Goal: Task Accomplishment & Management: Complete application form

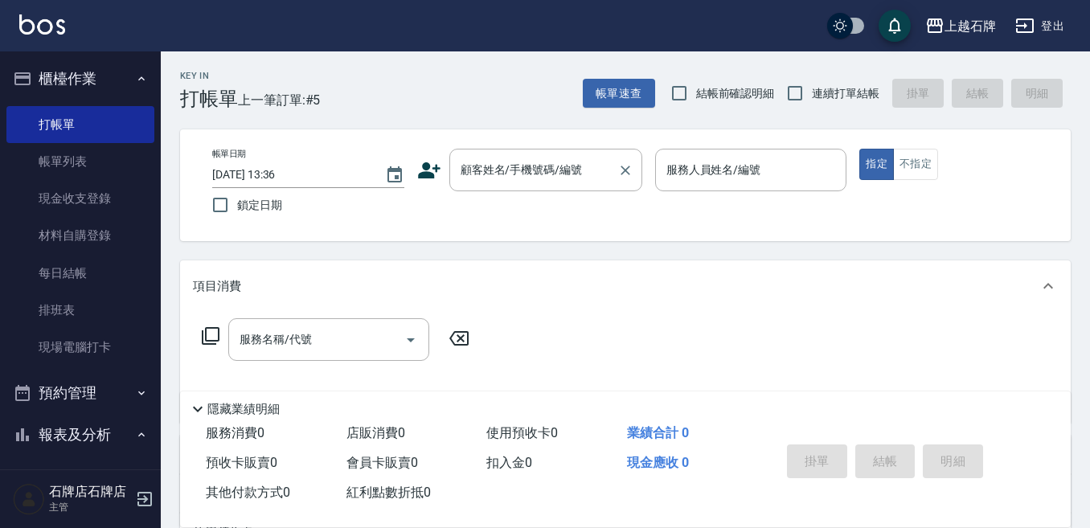
click at [563, 169] on input "顧客姓名/手機號碼/編號" at bounding box center [534, 170] width 154 height 28
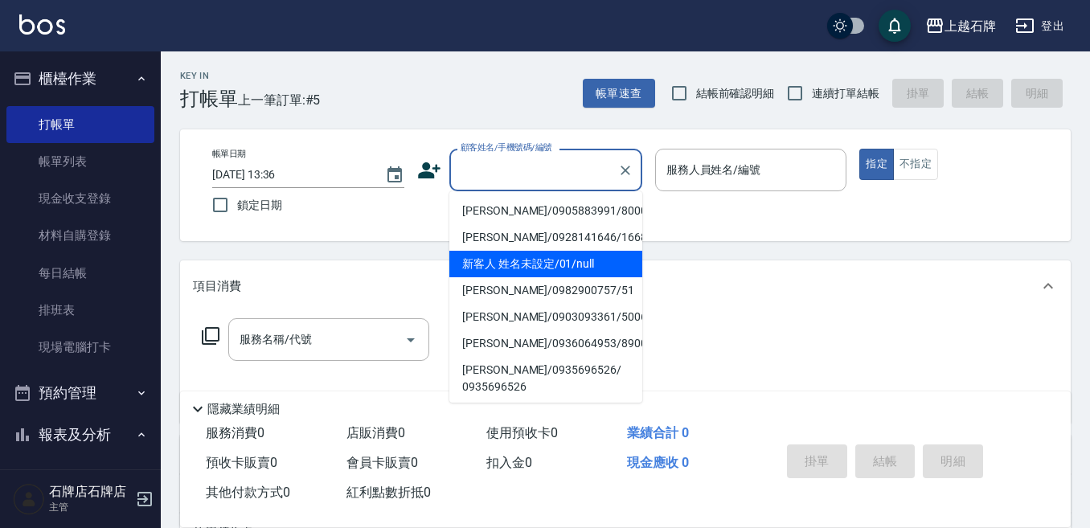
click at [570, 269] on li "新客人 姓名未設定/01/null" at bounding box center [545, 264] width 193 height 27
type input "新客人 姓名未設定/01/null"
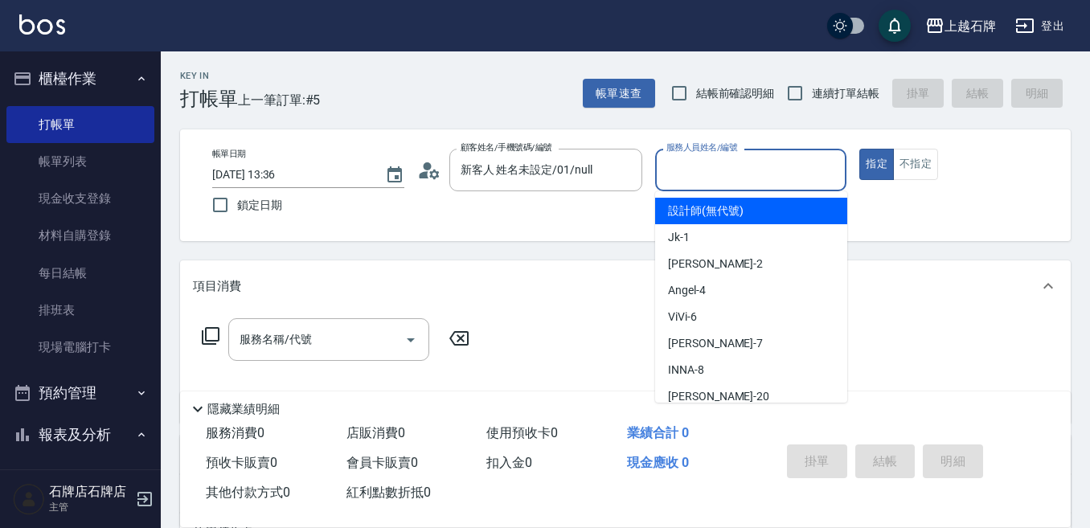
click at [761, 158] on input "服務人員姓名/編號" at bounding box center [752, 170] width 178 height 28
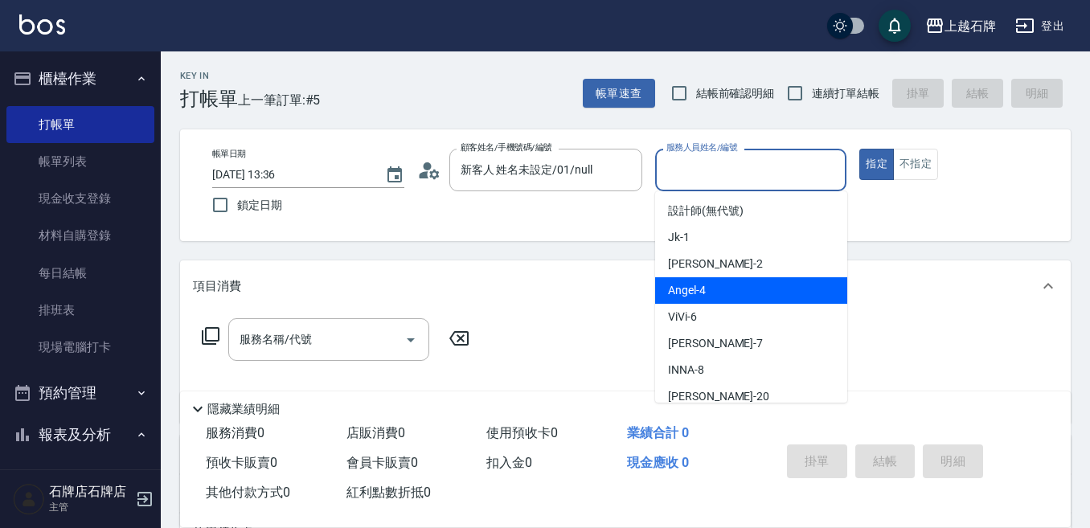
drag, startPoint x: 754, startPoint y: 288, endPoint x: 315, endPoint y: 369, distance: 446.5
click at [747, 293] on div "[PERSON_NAME] -4" at bounding box center [751, 290] width 192 height 27
type input "[PERSON_NAME]-4"
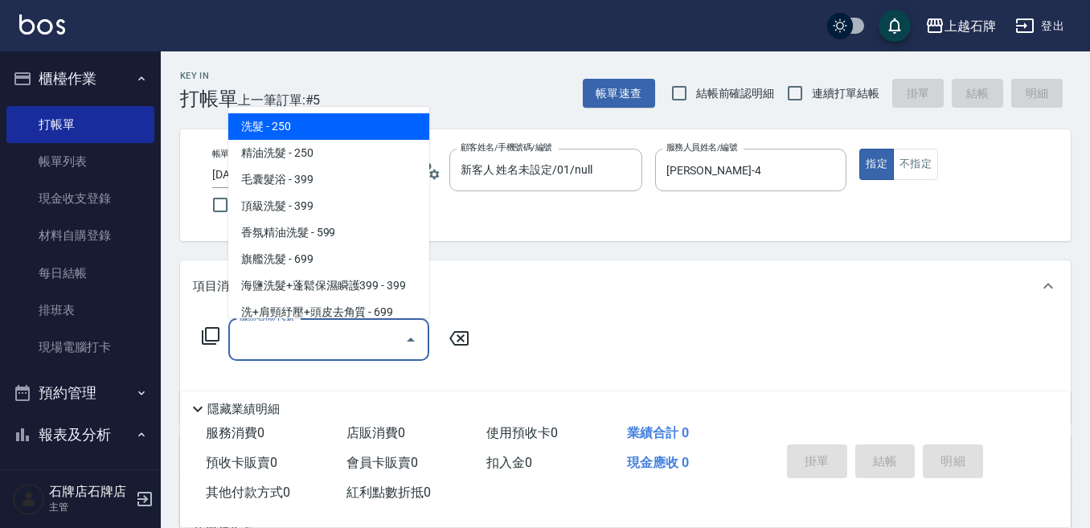
click at [352, 347] on input "服務名稱/代號" at bounding box center [317, 340] width 162 height 28
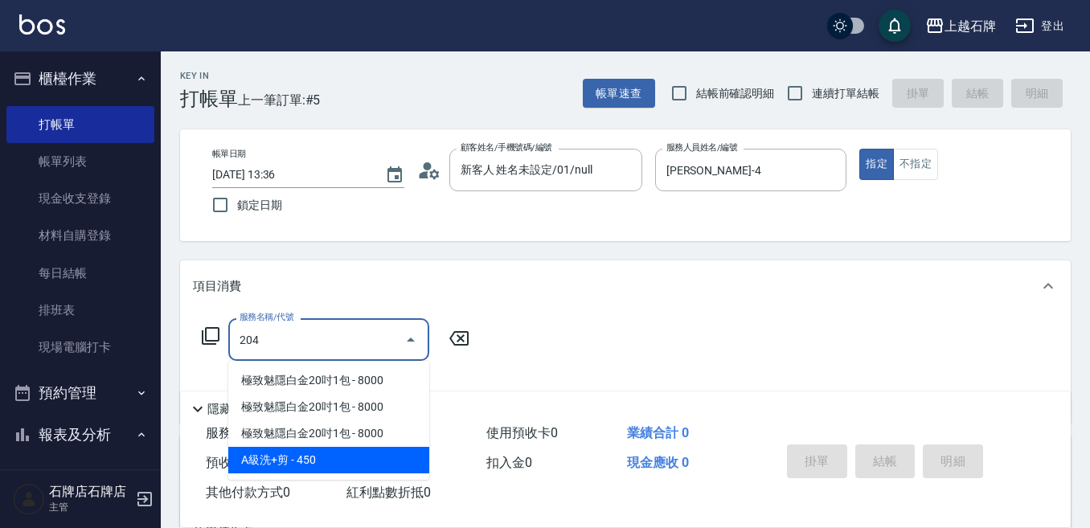
click at [387, 453] on span "A級洗+剪 - 450" at bounding box center [328, 460] width 201 height 27
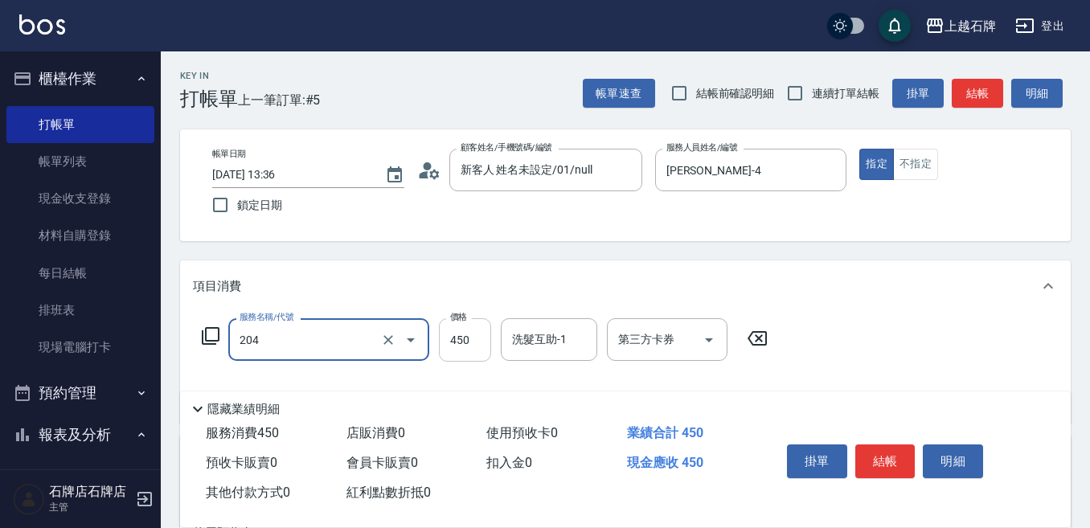
type input "A級洗+剪(204)"
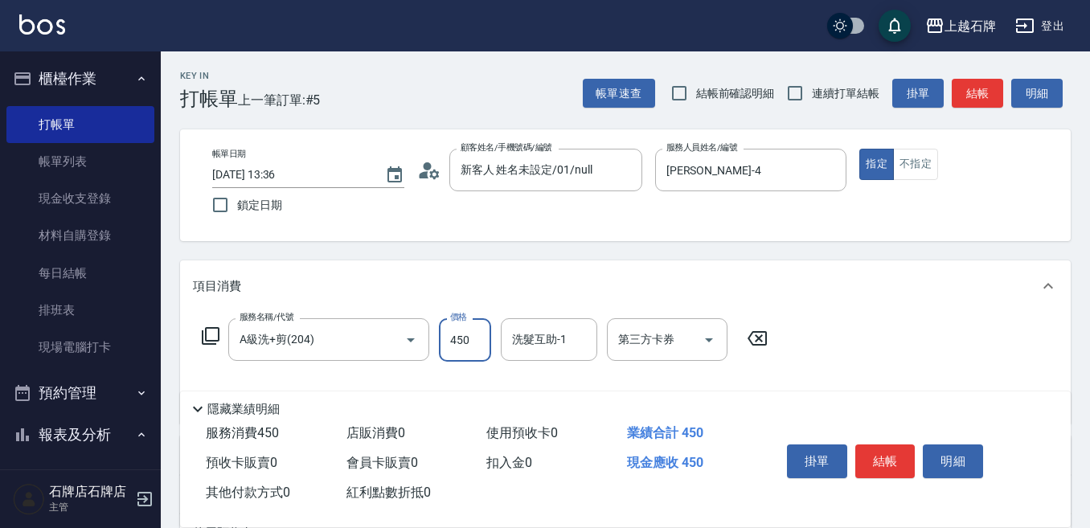
click at [470, 336] on input "450" at bounding box center [465, 339] width 52 height 43
type input "499"
click at [915, 158] on button "不指定" at bounding box center [915, 164] width 45 height 31
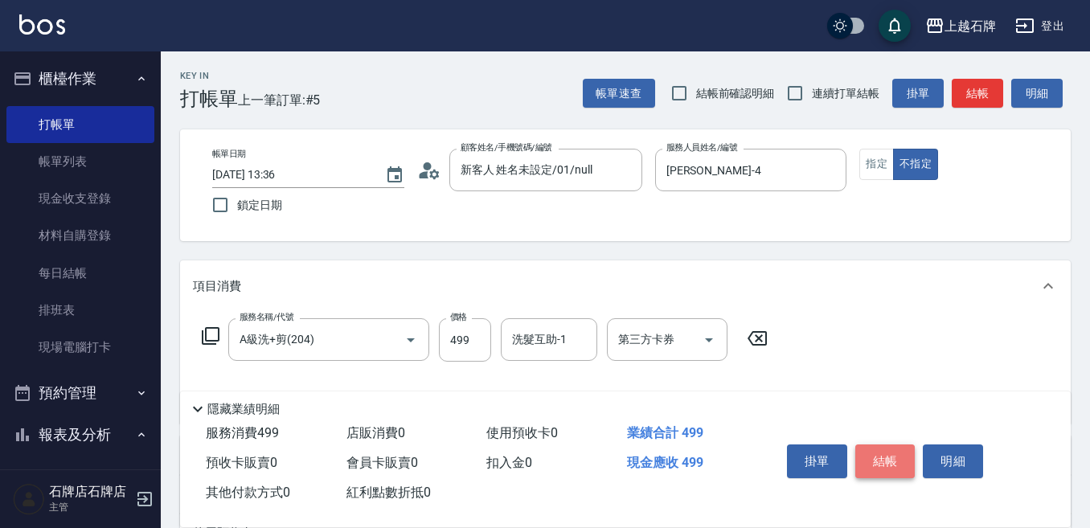
click at [883, 459] on button "結帳" at bounding box center [885, 462] width 60 height 34
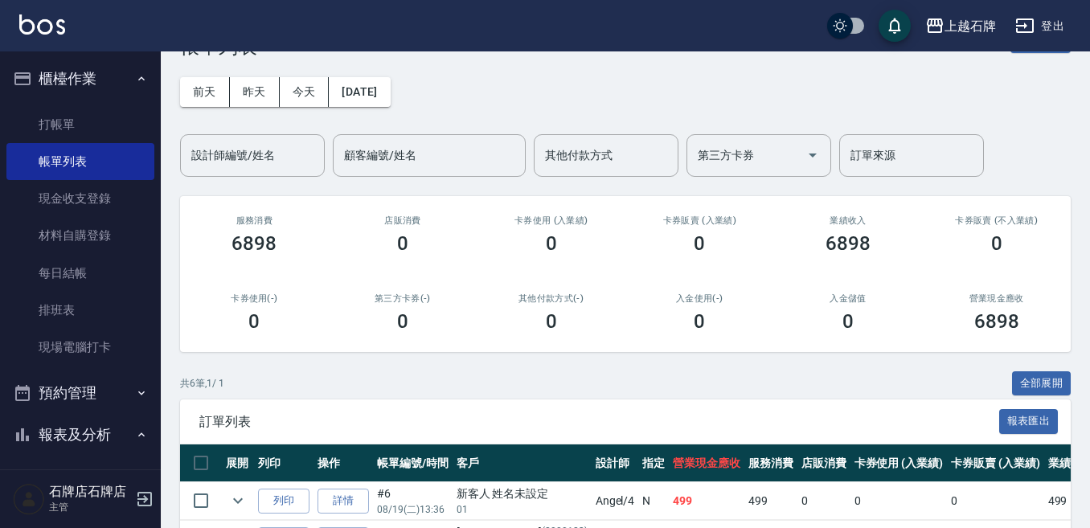
scroll to position [80, 0]
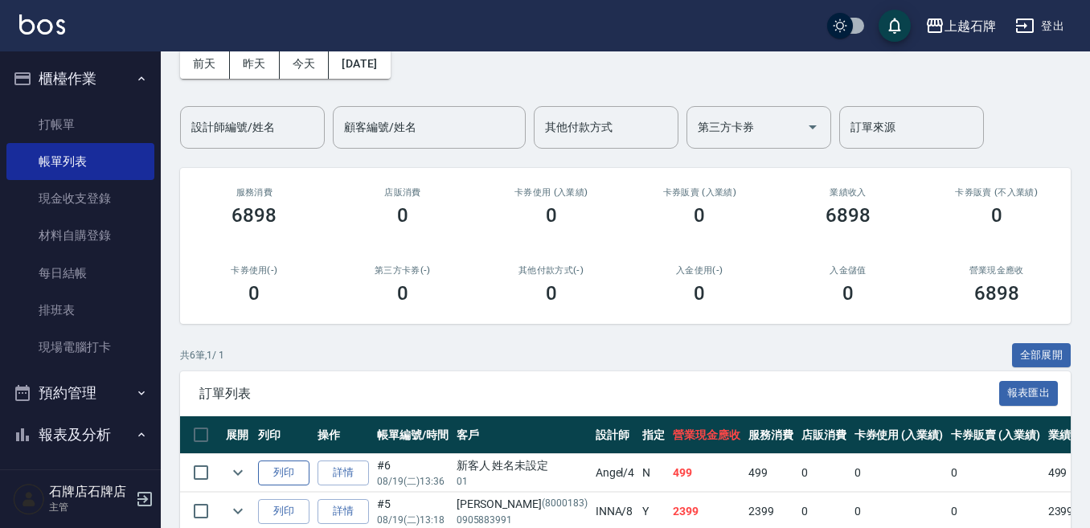
click at [280, 472] on button "列印" at bounding box center [283, 473] width 51 height 25
click at [72, 109] on link "打帳單" at bounding box center [80, 124] width 148 height 37
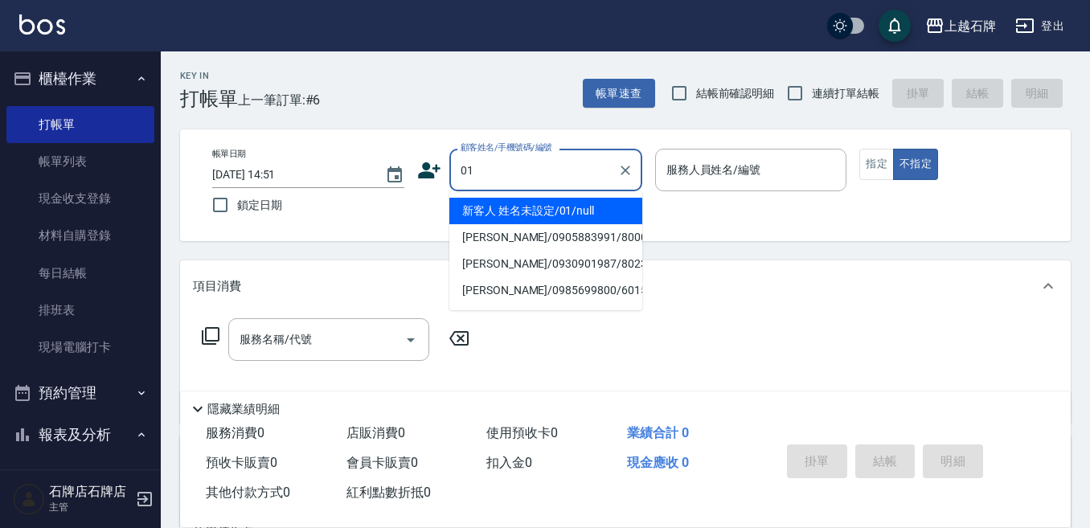
type input "新客人 姓名未設定/01/null"
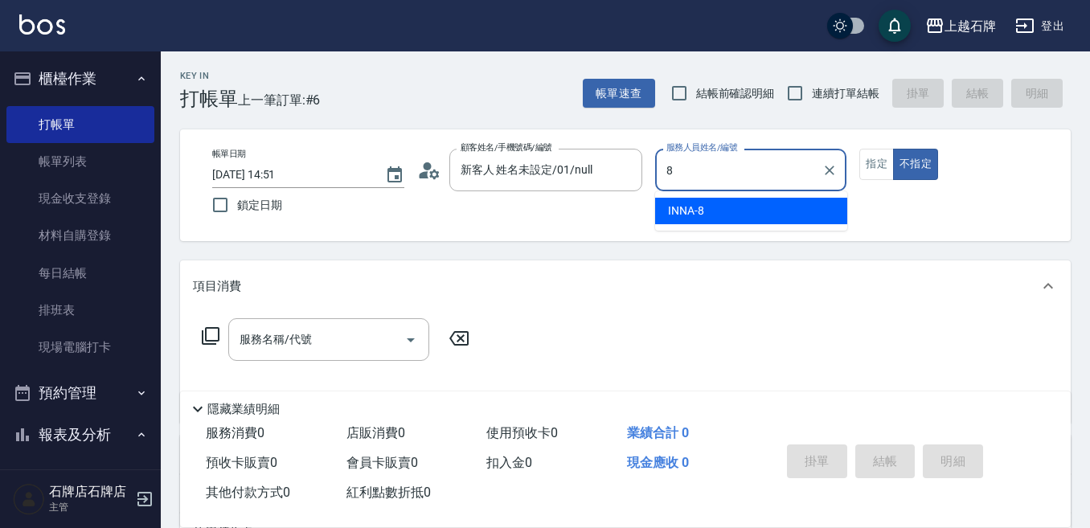
type input "INNA-8"
type button "false"
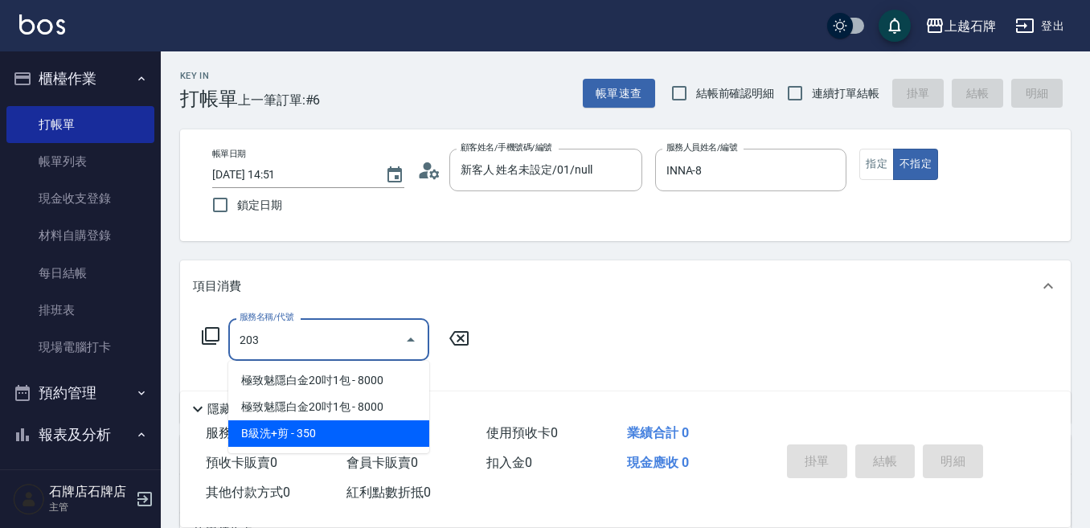
type input "B級洗+剪(203)"
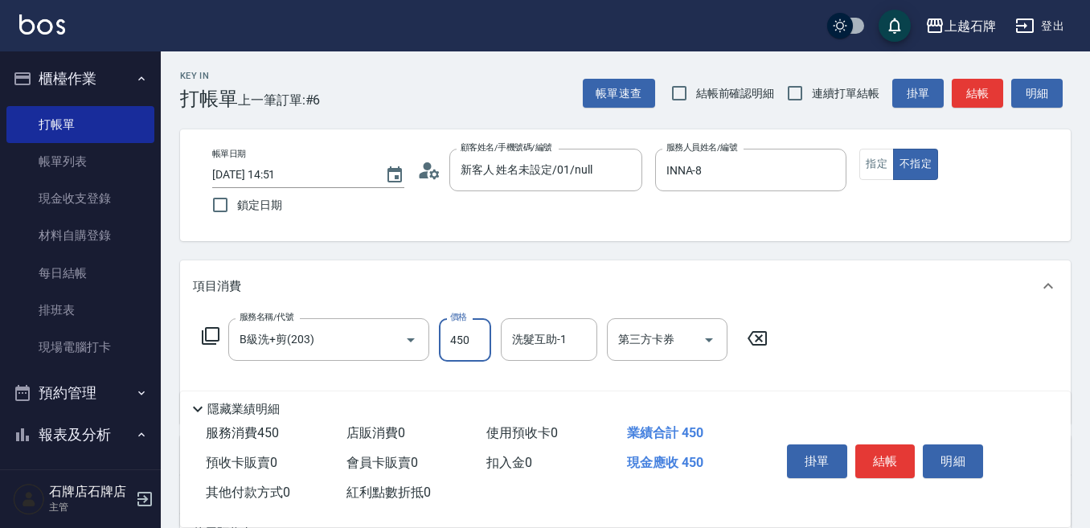
click at [481, 341] on input "450" at bounding box center [465, 339] width 52 height 43
type input "499"
click at [896, 456] on button "結帳" at bounding box center [885, 462] width 60 height 34
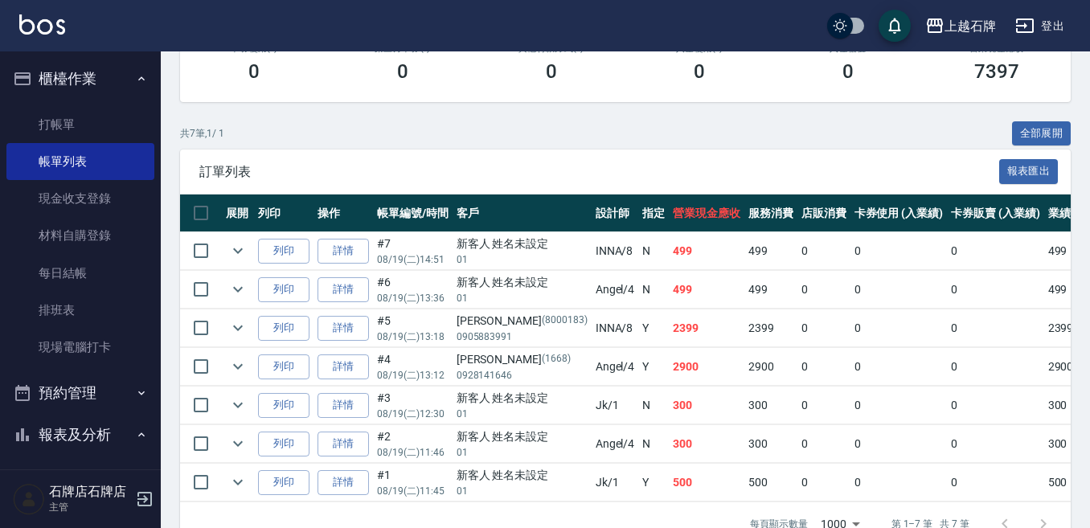
scroll to position [353, 0]
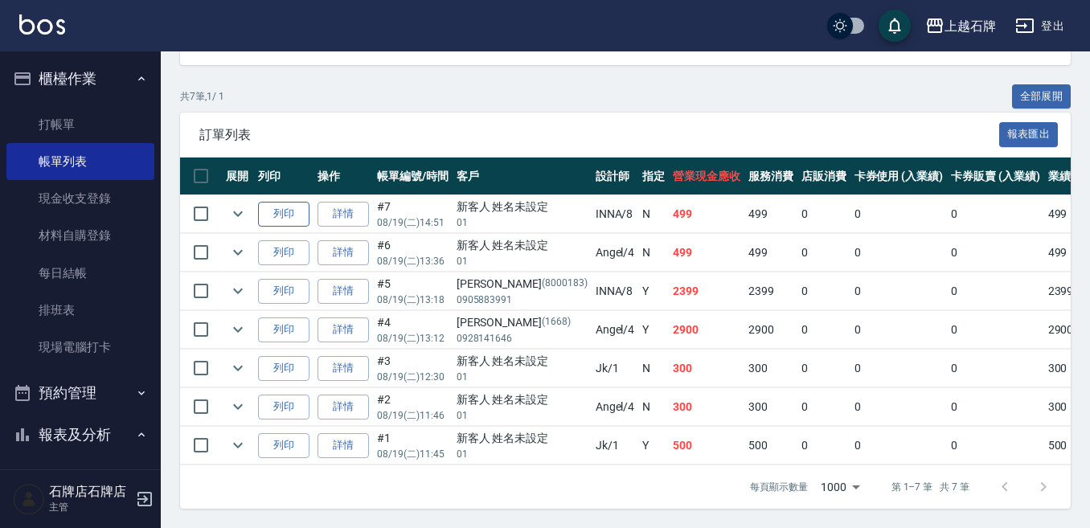
click at [271, 202] on button "列印" at bounding box center [283, 214] width 51 height 25
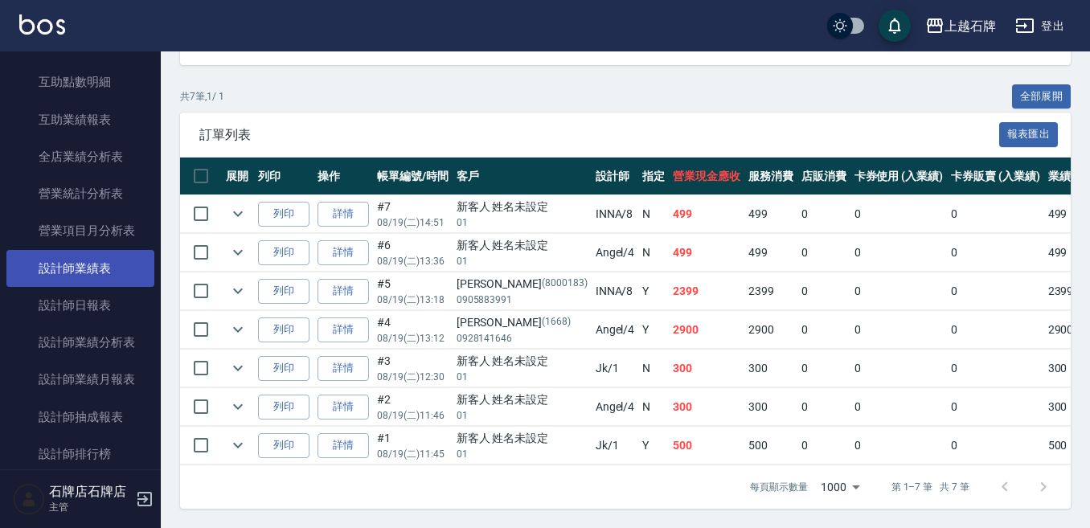
scroll to position [724, 0]
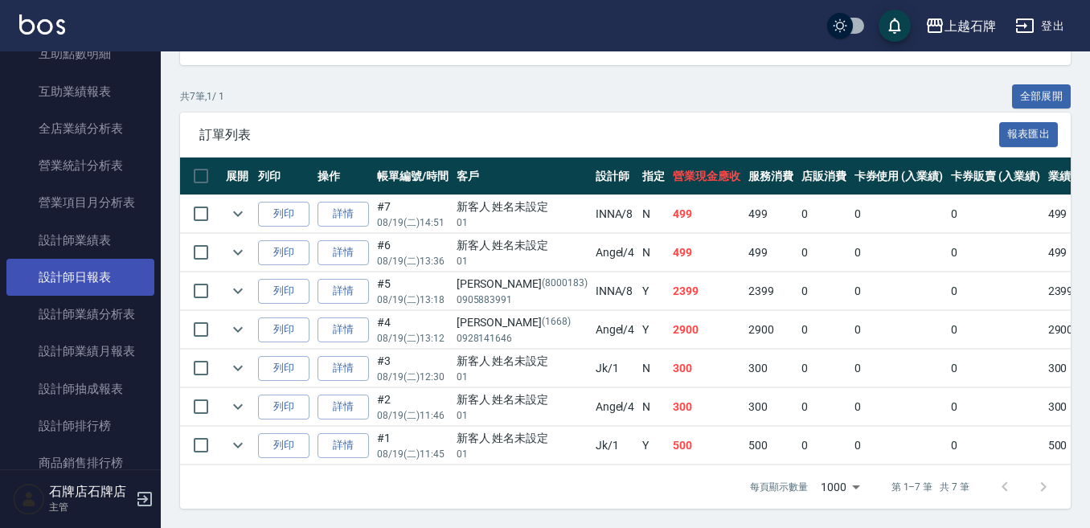
click at [81, 280] on link "設計師日報表" at bounding box center [80, 277] width 148 height 37
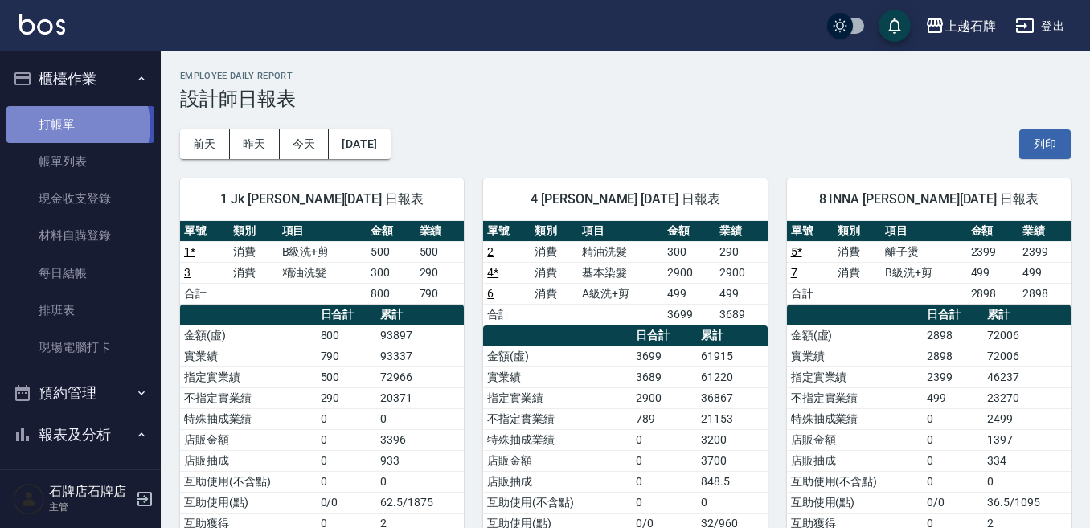
click at [70, 124] on link "打帳單" at bounding box center [80, 124] width 148 height 37
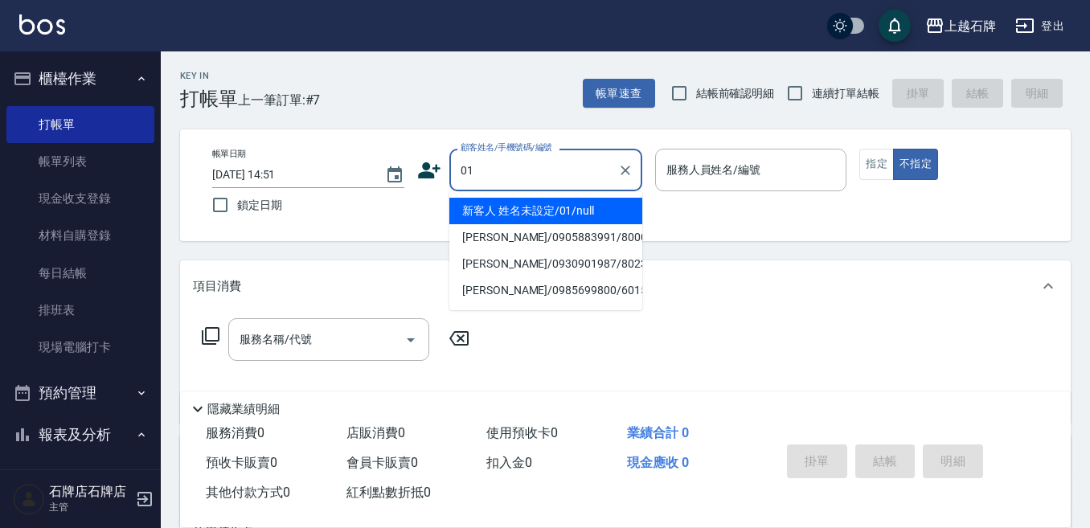
type input "新客人 姓名未設定/01/null"
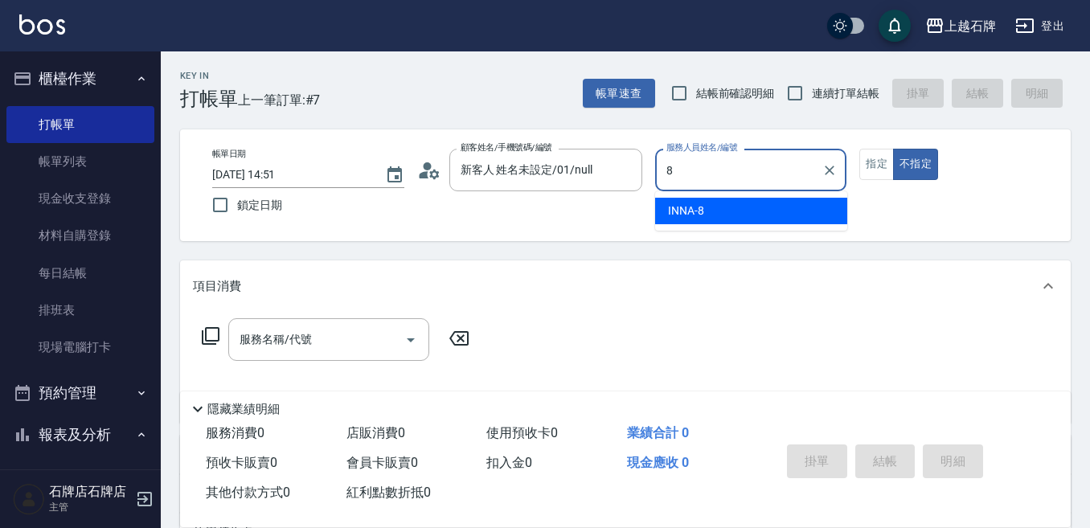
type input "INNA-8"
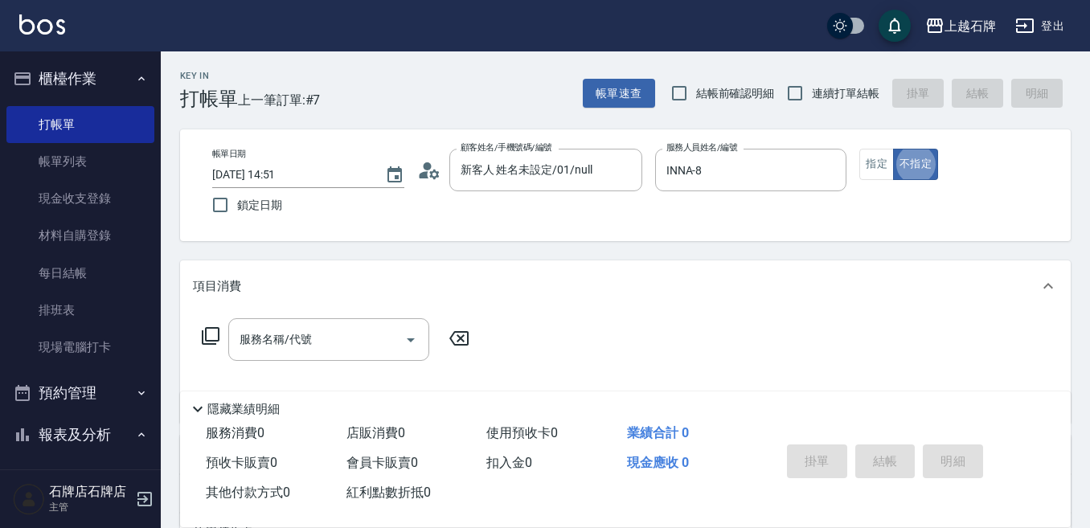
type button "false"
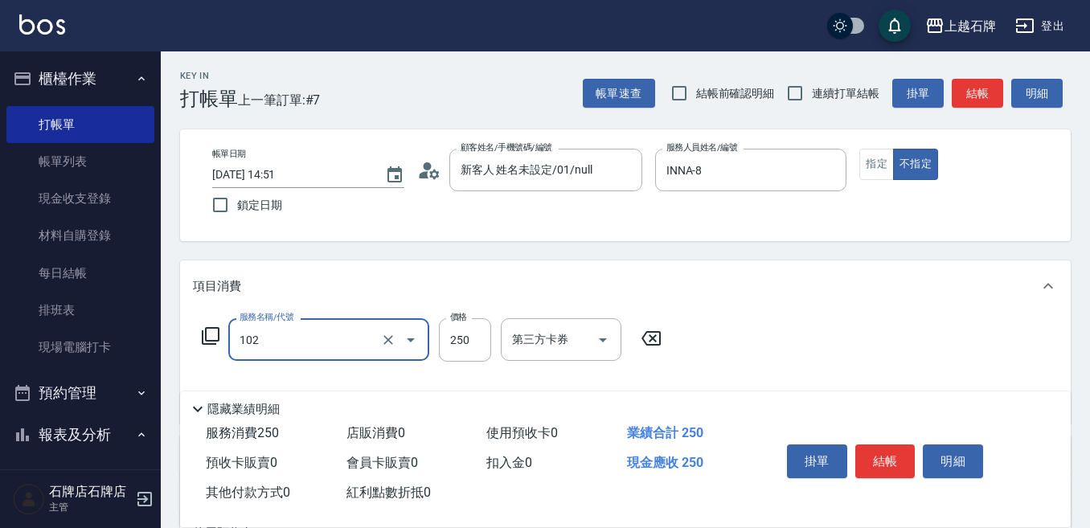
type input "精油洗髮(102)"
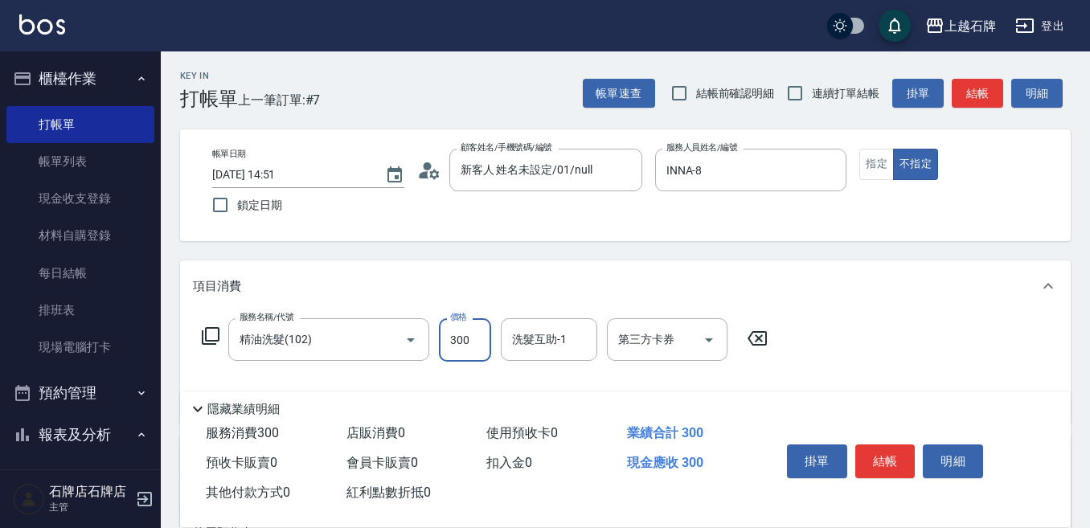
type input "300"
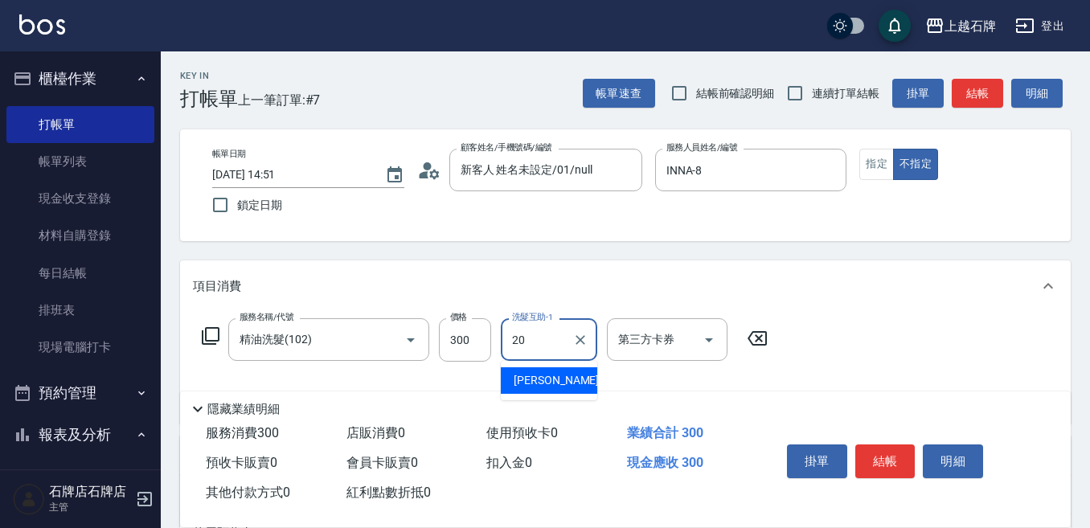
type input "[PERSON_NAME]-20"
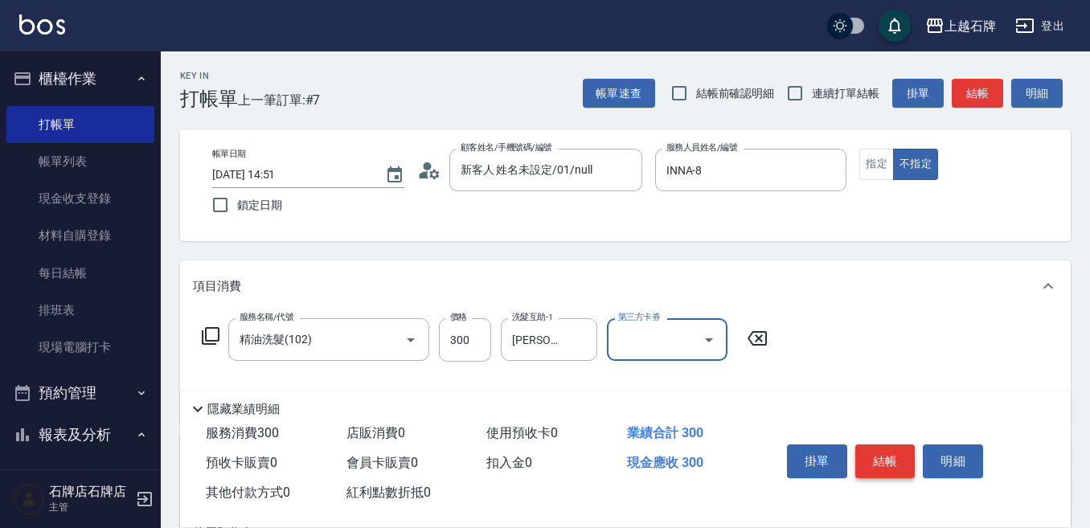
click at [900, 454] on button "結帳" at bounding box center [885, 462] width 60 height 34
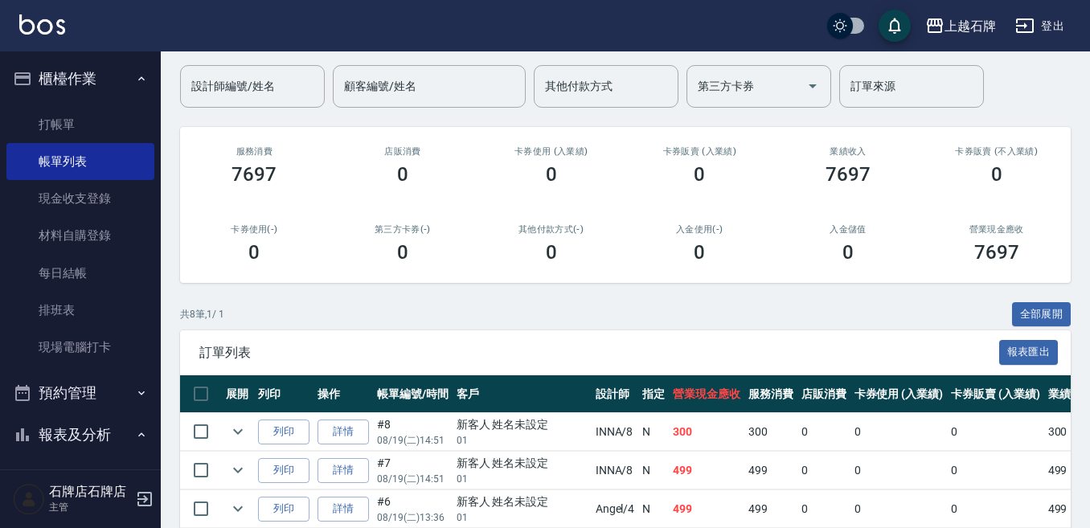
scroll to position [161, 0]
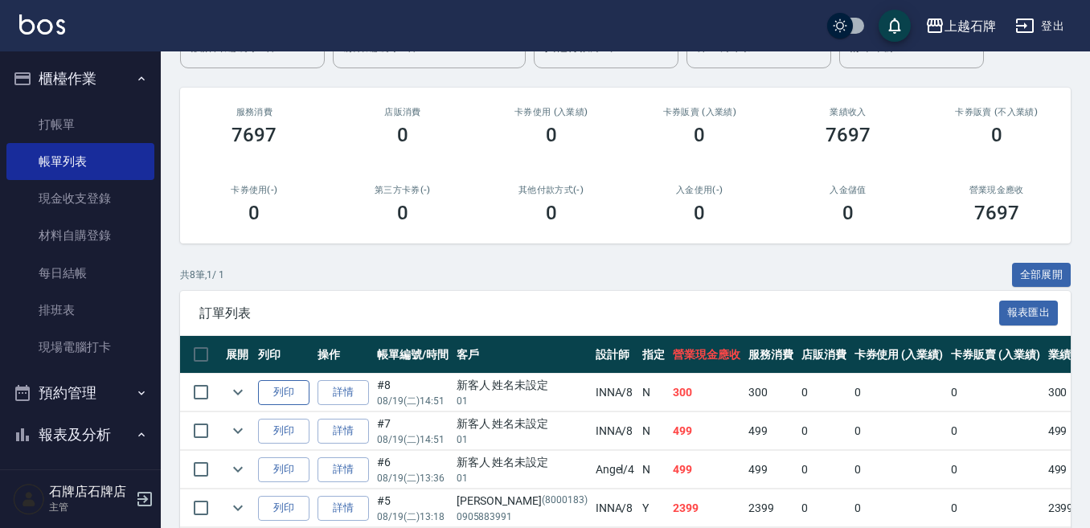
click at [290, 393] on button "列印" at bounding box center [283, 392] width 51 height 25
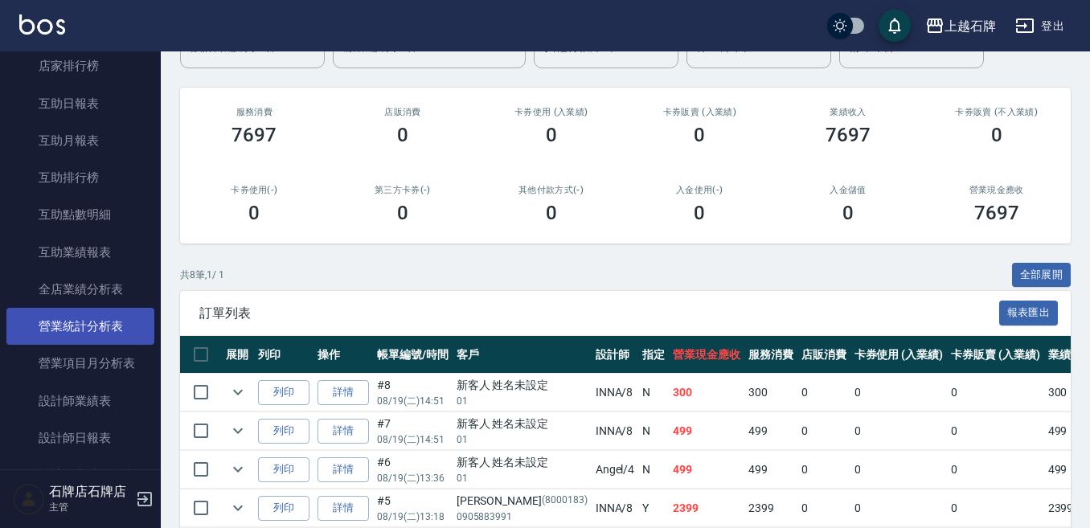
scroll to position [643, 0]
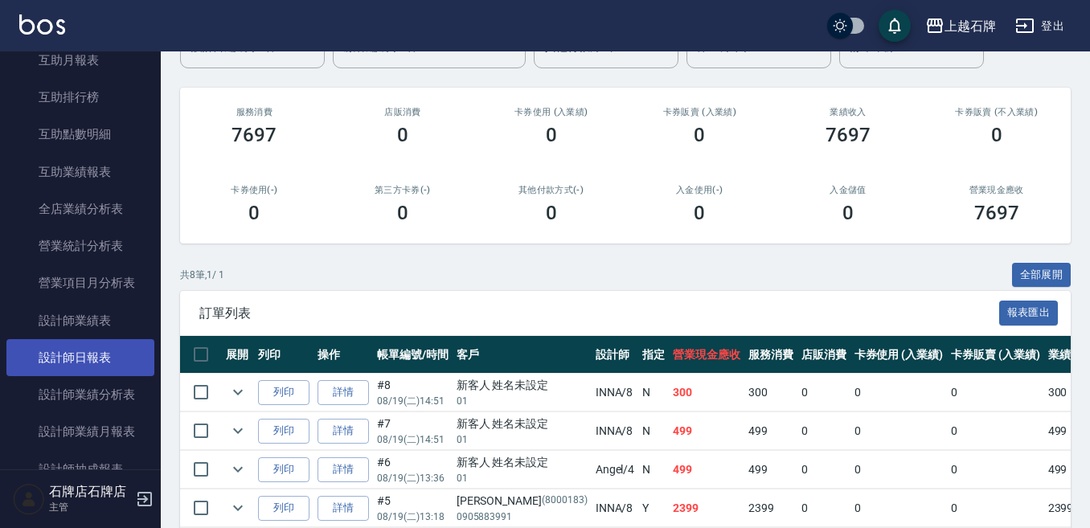
click at [82, 372] on link "設計師日報表" at bounding box center [80, 357] width 148 height 37
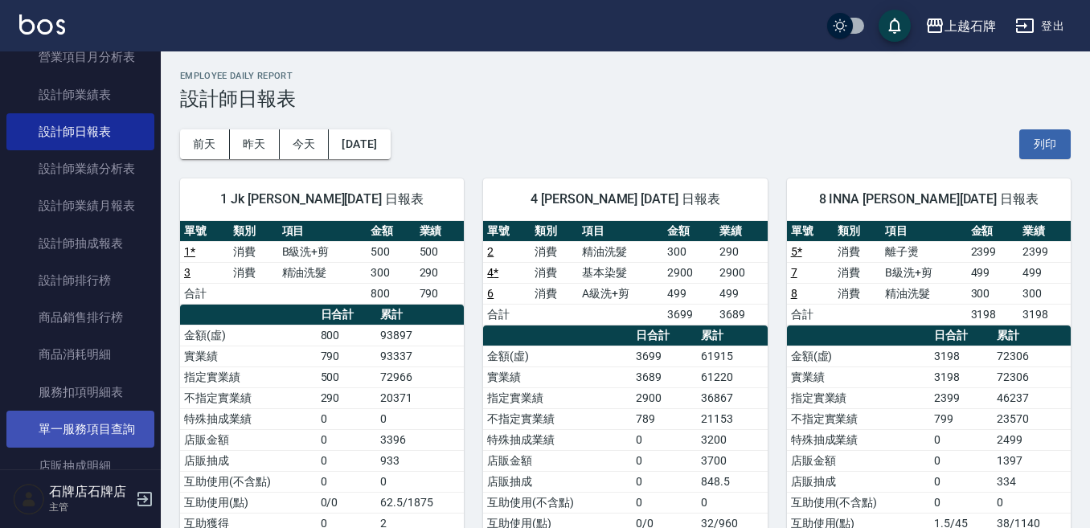
scroll to position [965, 0]
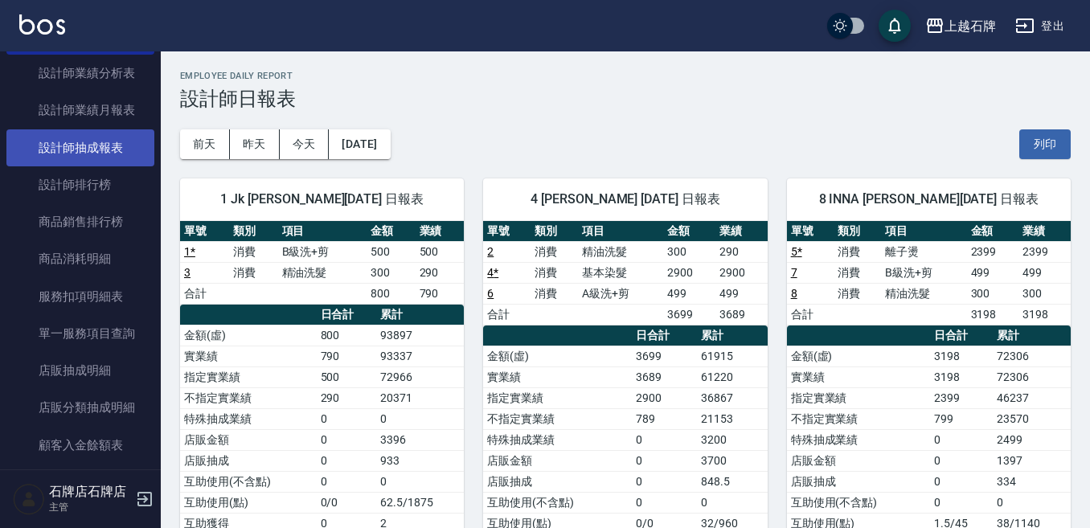
click at [83, 142] on link "設計師抽成報表" at bounding box center [80, 147] width 148 height 37
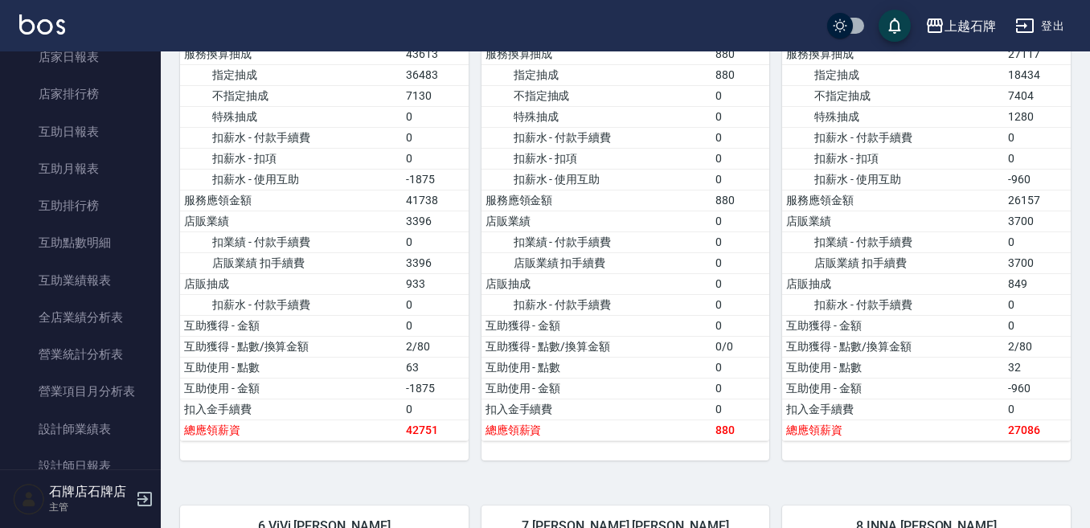
scroll to position [563, 0]
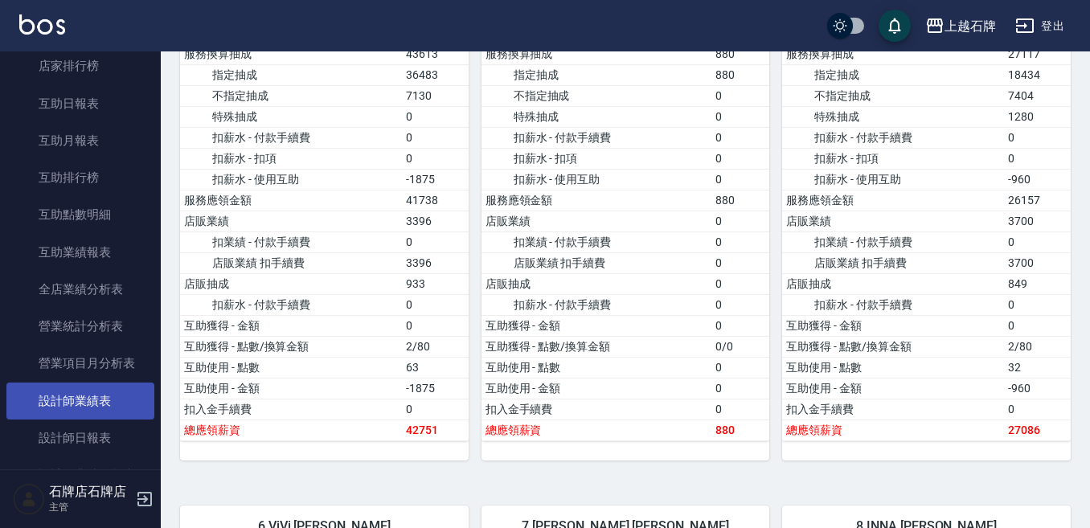
click at [133, 392] on link "設計師業績表" at bounding box center [80, 401] width 148 height 37
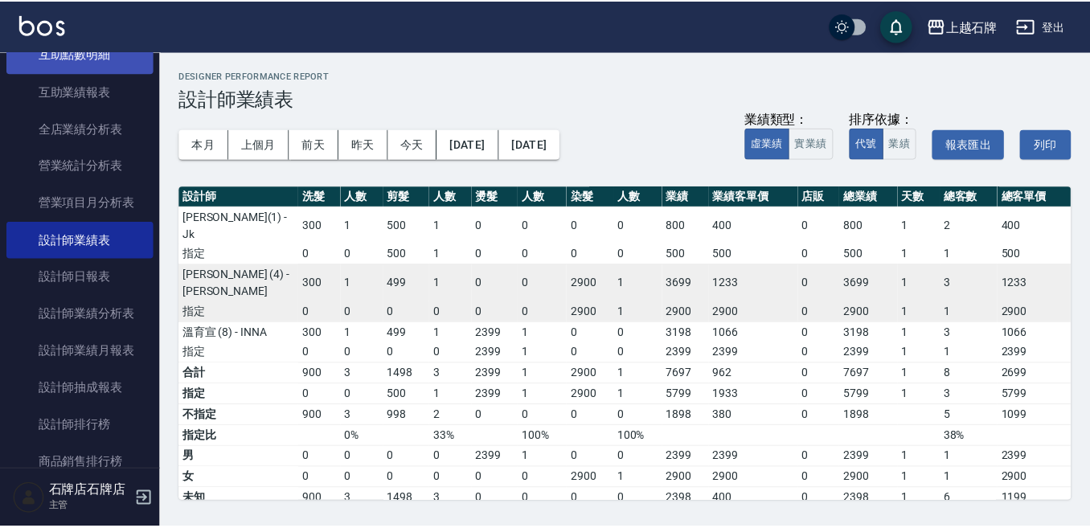
scroll to position [804, 0]
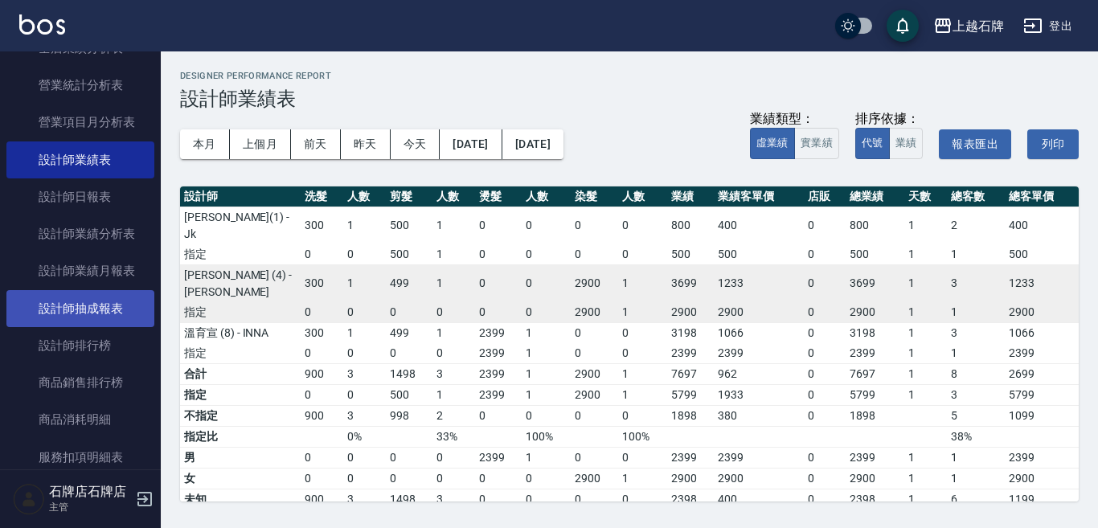
click at [57, 300] on link "設計師抽成報表" at bounding box center [80, 308] width 148 height 37
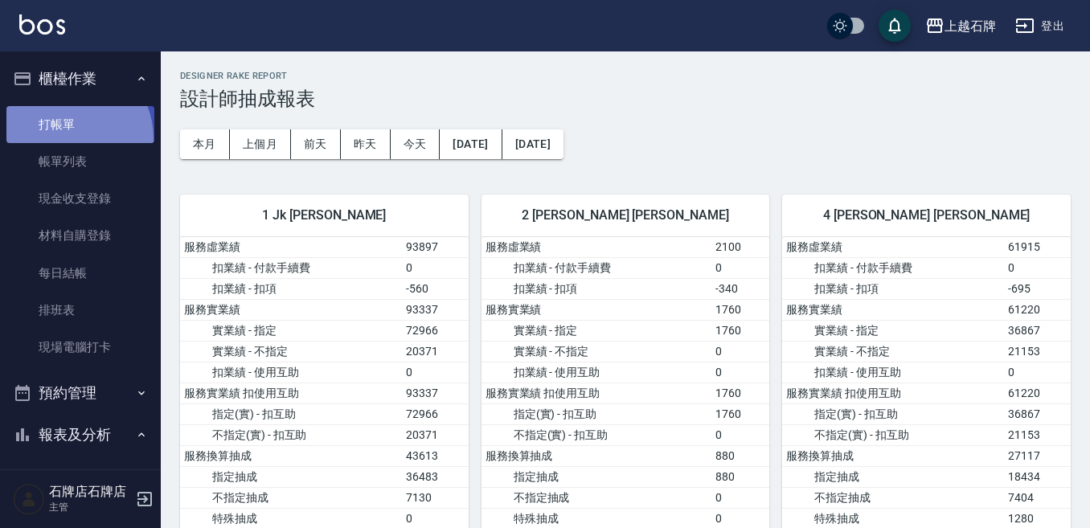
click at [65, 138] on link "打帳單" at bounding box center [80, 124] width 148 height 37
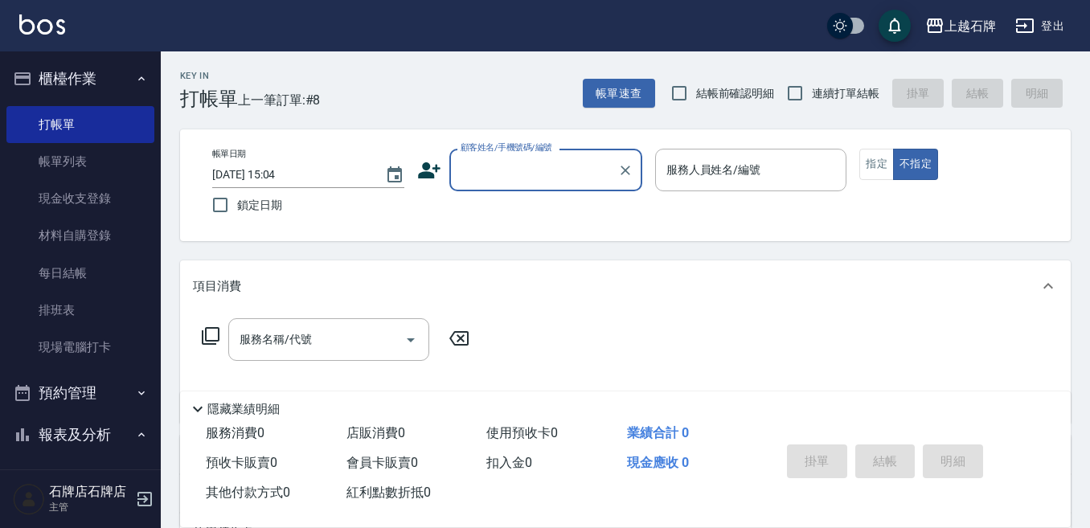
click at [474, 188] on div "顧客姓名/手機號碼/編號" at bounding box center [545, 170] width 193 height 43
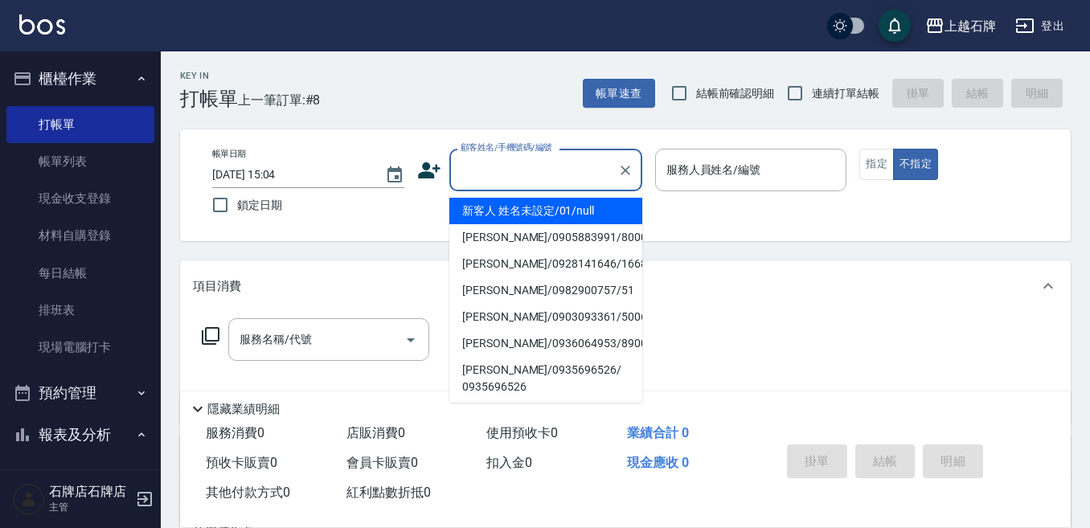
drag, startPoint x: 590, startPoint y: 198, endPoint x: 543, endPoint y: 205, distance: 48.0
click at [543, 205] on li "新客人 姓名未設定/01/null" at bounding box center [545, 211] width 193 height 27
type input "1"
type input "新客人 姓名未設定/01/null"
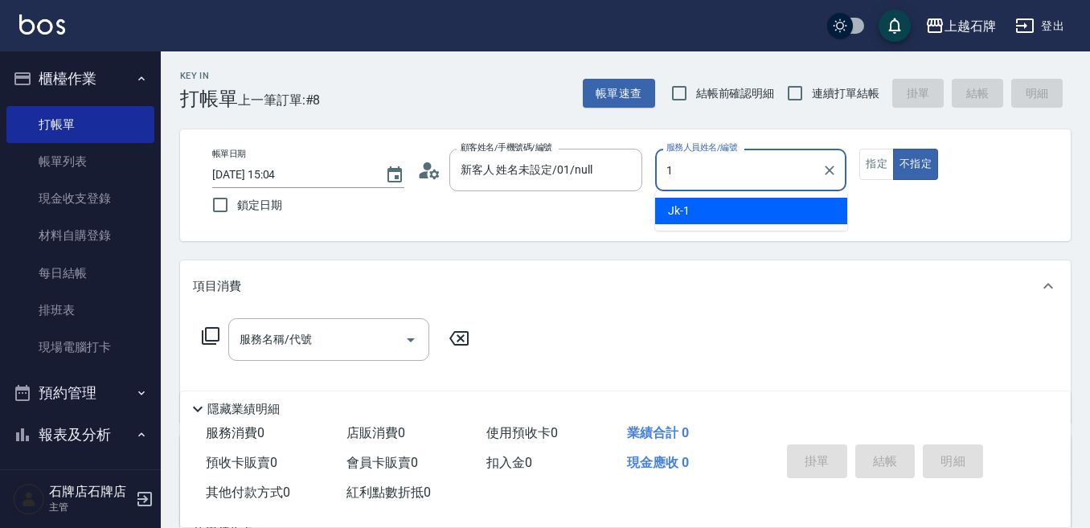
click at [687, 213] on span "Jk -1" at bounding box center [679, 211] width 22 height 17
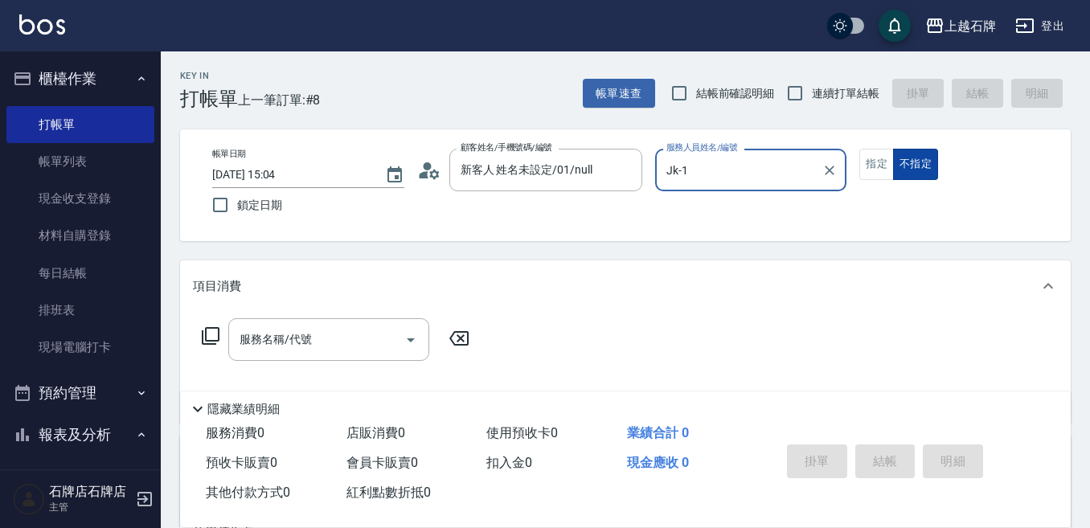
type input "Jk-1"
click at [892, 166] on div "指定 不指定" at bounding box center [956, 164] width 192 height 31
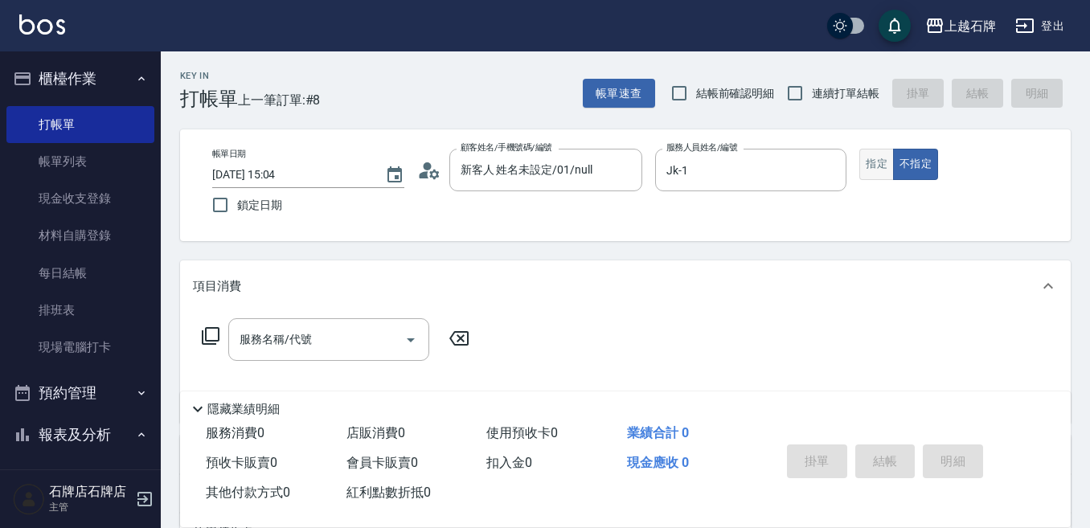
click at [884, 167] on button "指定" at bounding box center [877, 164] width 35 height 31
click at [323, 332] on input "服務名稱/代號" at bounding box center [317, 340] width 162 height 28
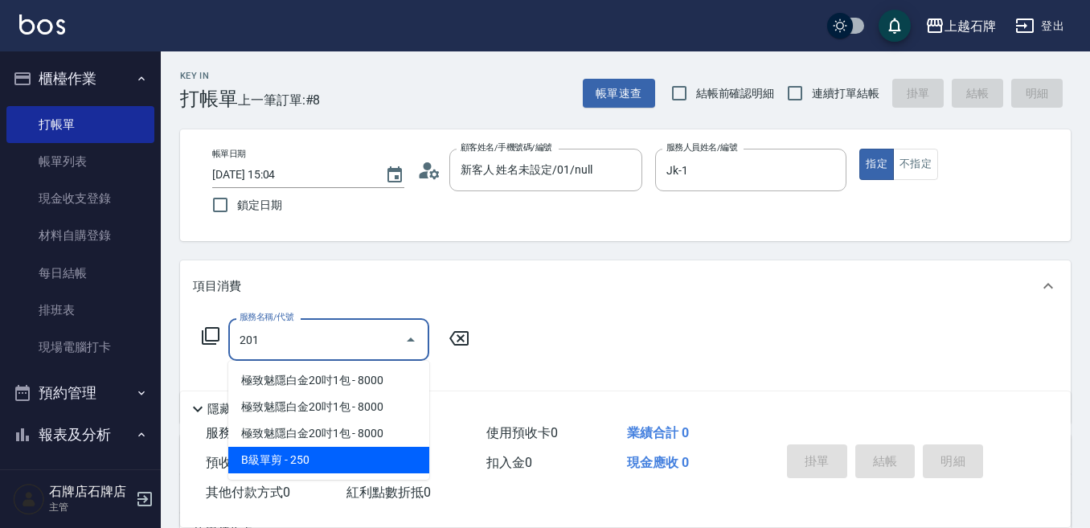
drag, startPoint x: 335, startPoint y: 451, endPoint x: 435, endPoint y: 400, distance: 112.2
click at [346, 446] on ul "極致魅隱白金20吋1包 - 8000 極致魅隱白金20吋1包 - 8000 極致魅隱白金20吋1包 - 8000 B級單剪 - 250" at bounding box center [328, 420] width 201 height 119
click at [351, 454] on span "B級單剪 - 250" at bounding box center [328, 460] width 201 height 27
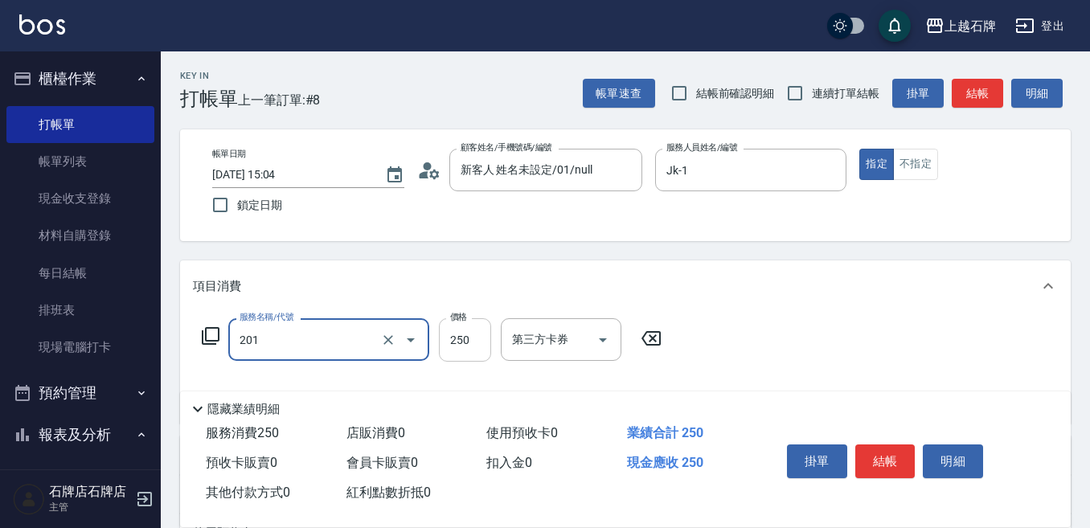
type input "B級單剪(201)"
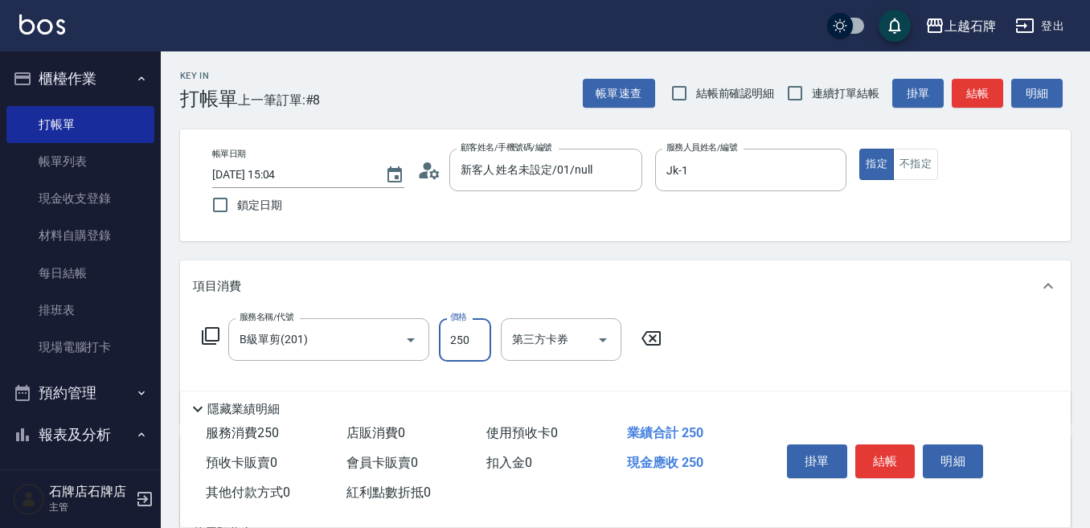
click at [441, 337] on input "250" at bounding box center [465, 339] width 52 height 43
type input "350"
click at [886, 458] on button "結帳" at bounding box center [885, 462] width 60 height 34
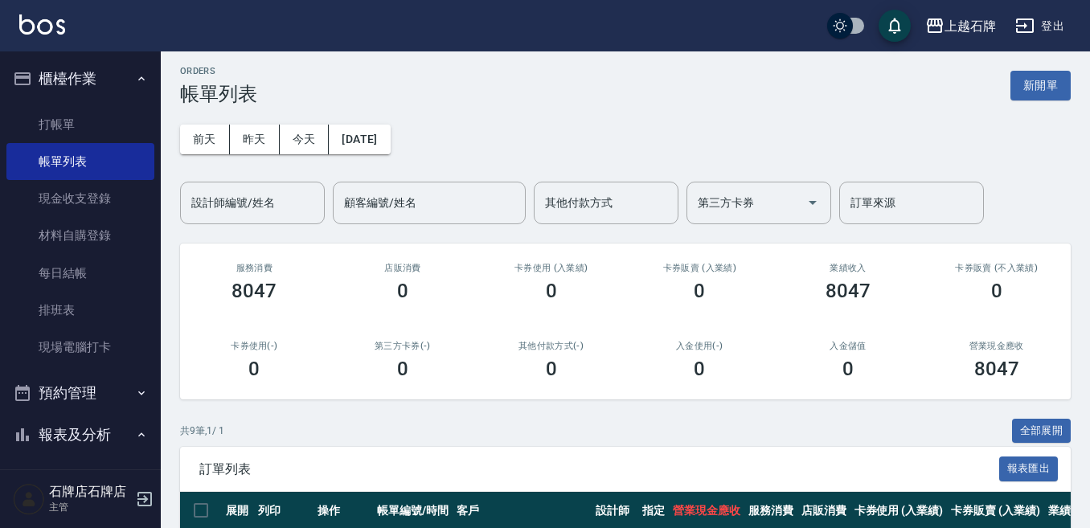
scroll to position [161, 0]
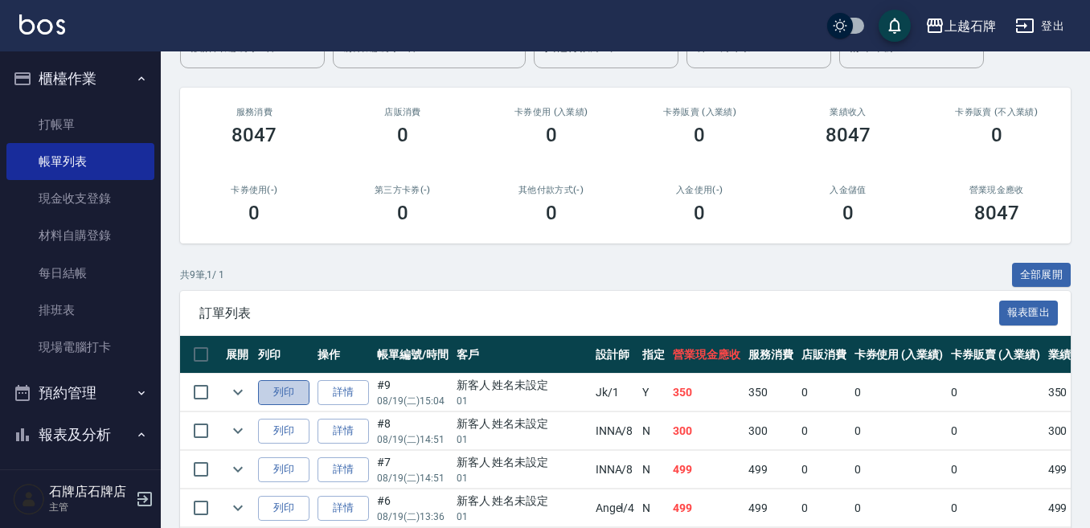
click at [269, 392] on button "列印" at bounding box center [283, 392] width 51 height 25
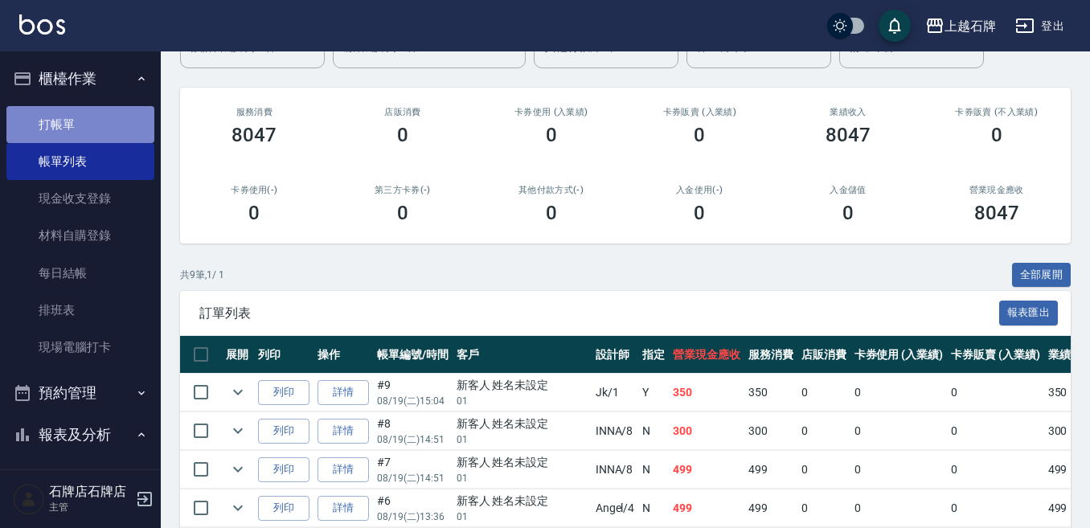
click at [125, 127] on link "打帳單" at bounding box center [80, 124] width 148 height 37
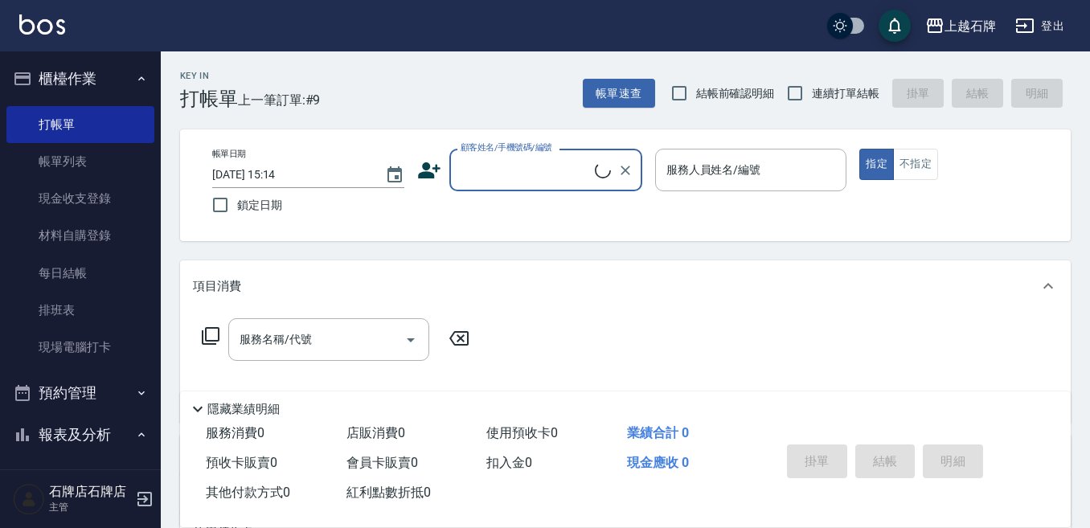
click at [496, 168] on input "顧客姓名/手機號碼/編號" at bounding box center [526, 170] width 138 height 28
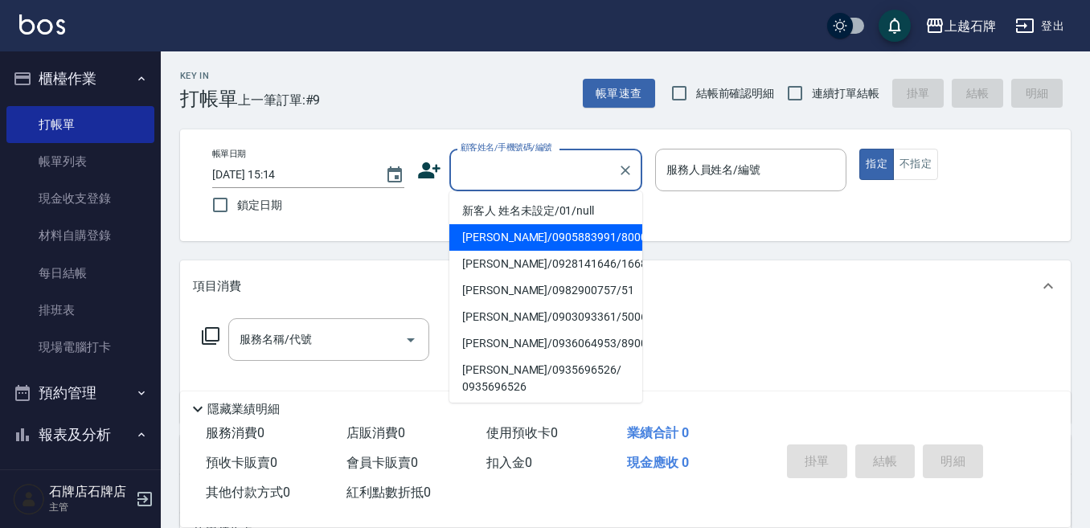
drag, startPoint x: 584, startPoint y: 221, endPoint x: 667, endPoint y: 206, distance: 84.2
click at [583, 220] on li "新客人 姓名未設定/01/null" at bounding box center [545, 211] width 193 height 27
type input "新客人 姓名未設定/01/null"
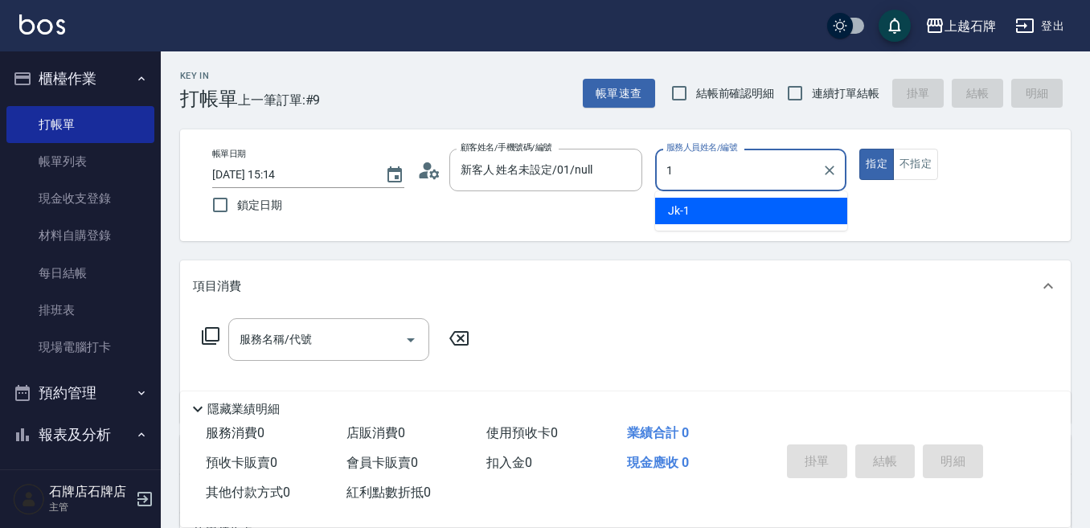
drag, startPoint x: 678, startPoint y: 205, endPoint x: 797, endPoint y: 202, distance: 119.0
click at [686, 207] on span "Jk -1" at bounding box center [679, 211] width 22 height 17
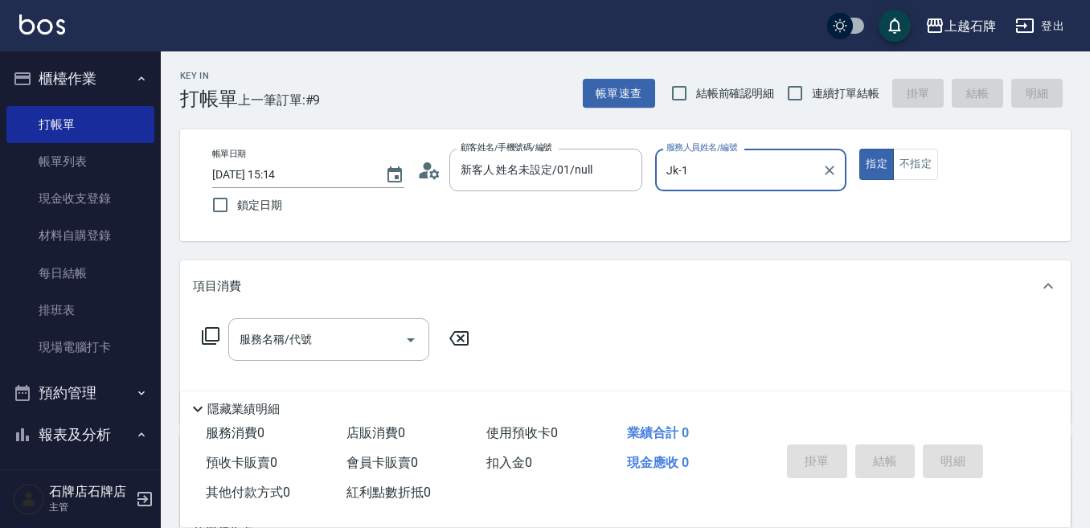
type input "Jk-1"
click at [909, 162] on button "不指定" at bounding box center [915, 164] width 45 height 31
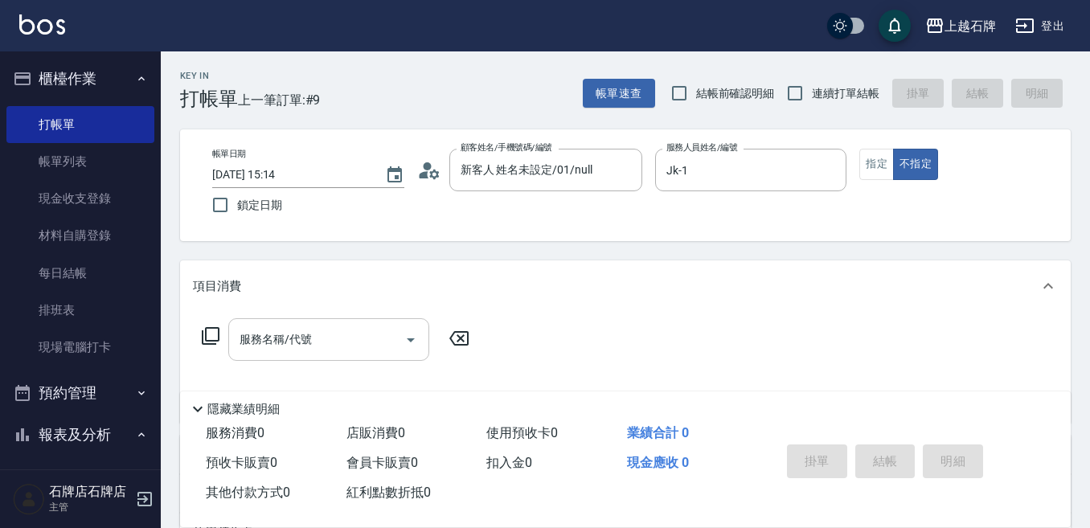
click at [305, 327] on input "服務名稱/代號" at bounding box center [317, 340] width 162 height 28
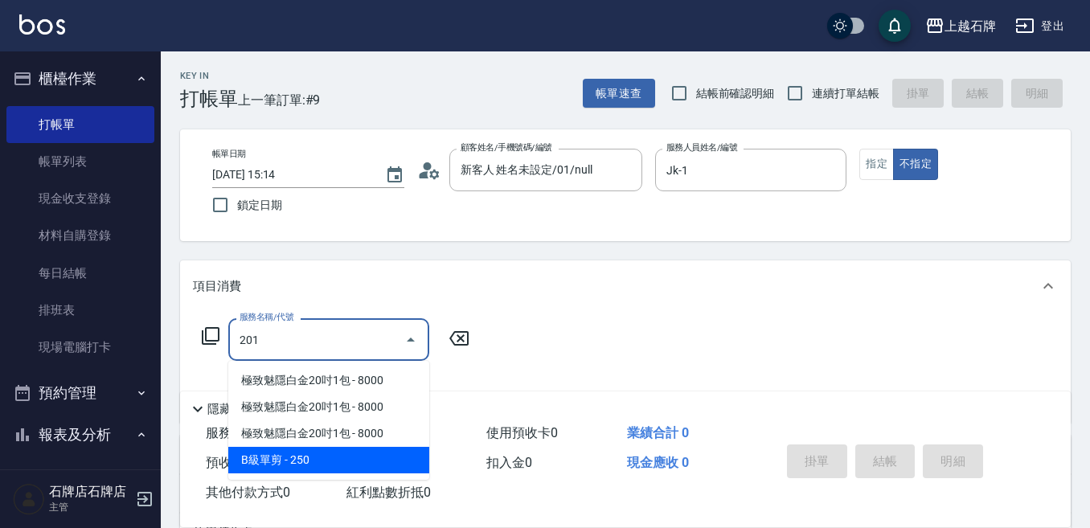
drag, startPoint x: 341, startPoint y: 453, endPoint x: 482, endPoint y: 377, distance: 160.4
click at [359, 447] on span "B級單剪 - 250" at bounding box center [328, 460] width 201 height 27
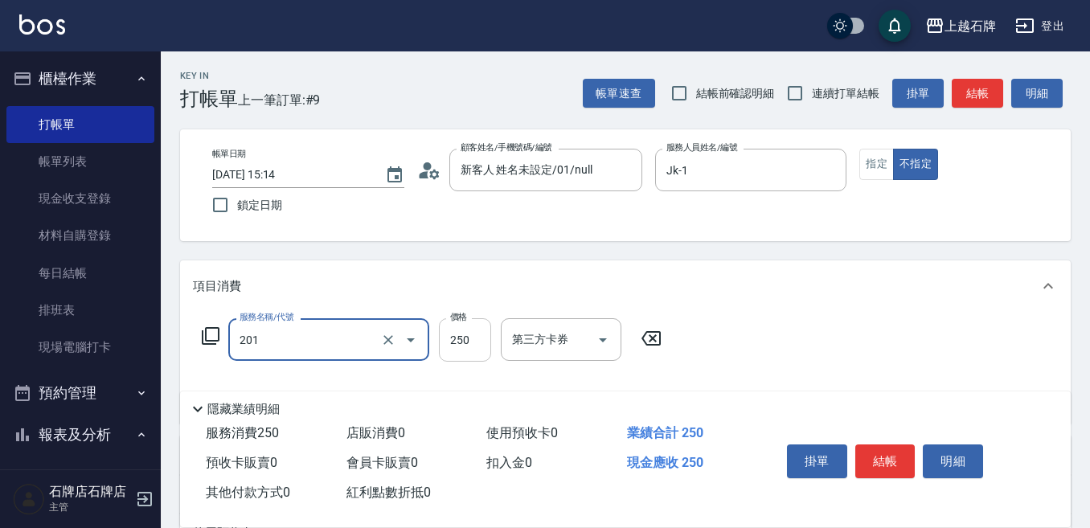
type input "B級單剪(201)"
click at [466, 346] on input "250" at bounding box center [465, 339] width 52 height 43
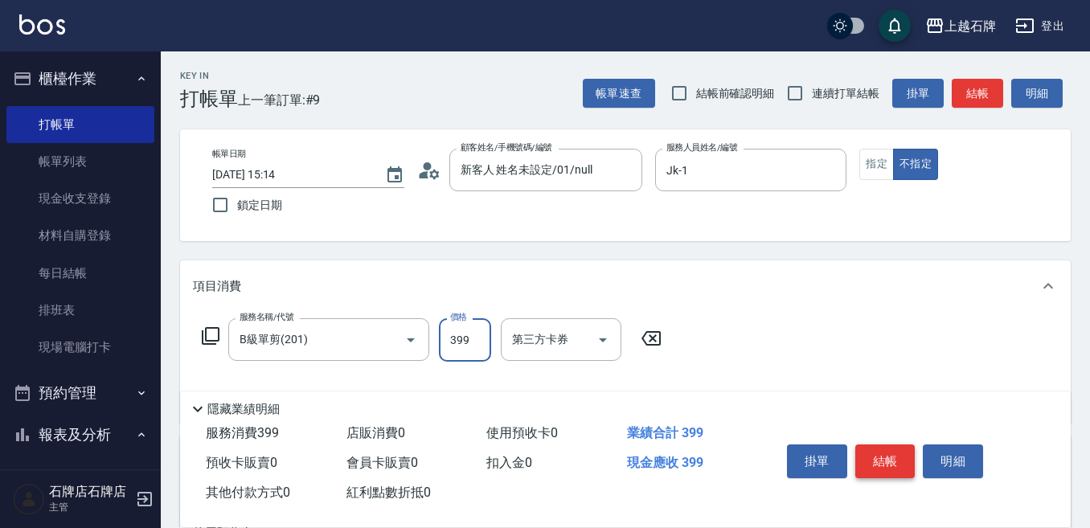
type input "399"
click at [898, 443] on div "掛單 結帳 明細" at bounding box center [886, 463] width 210 height 51
click at [897, 446] on button "結帳" at bounding box center [885, 462] width 60 height 34
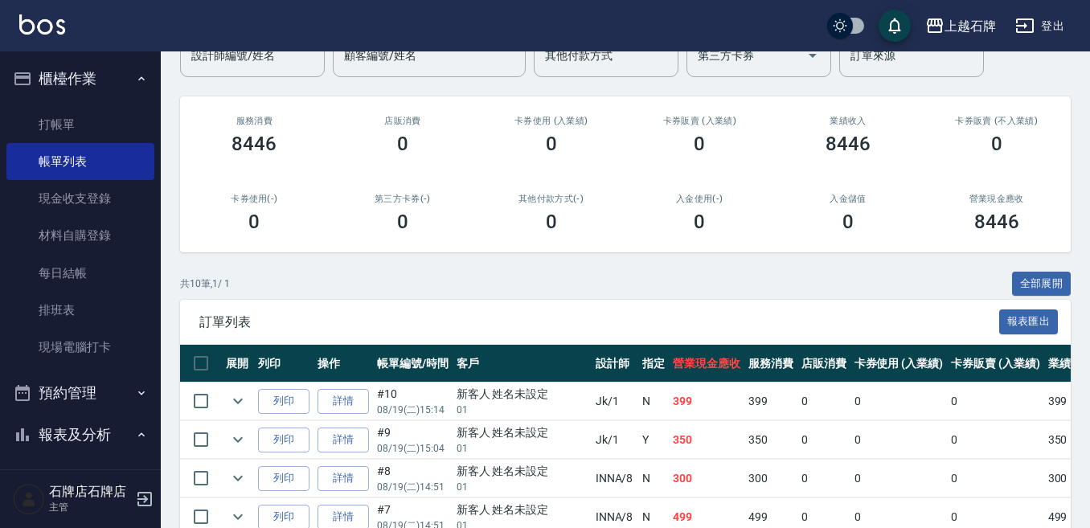
scroll to position [161, 0]
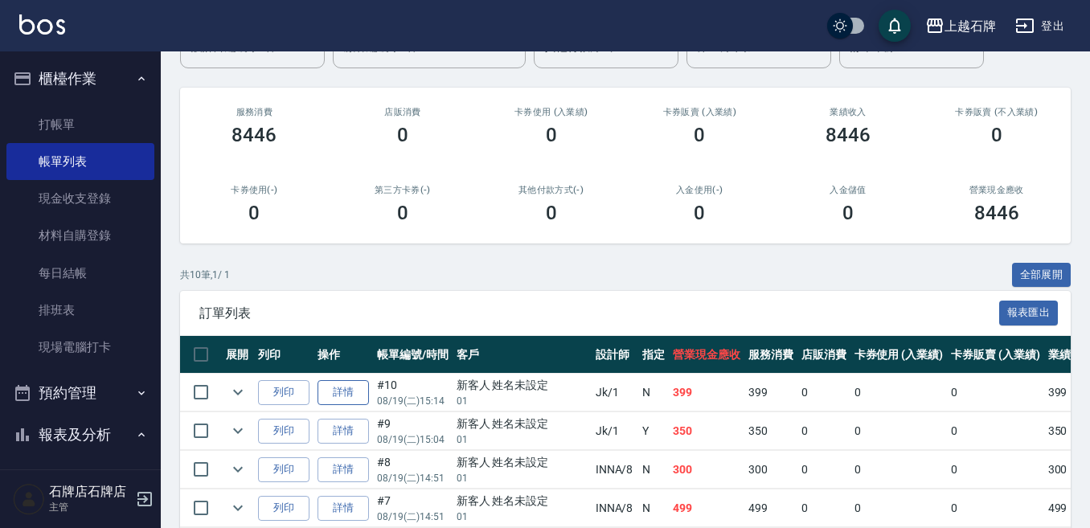
click at [287, 390] on button "列印" at bounding box center [283, 392] width 51 height 25
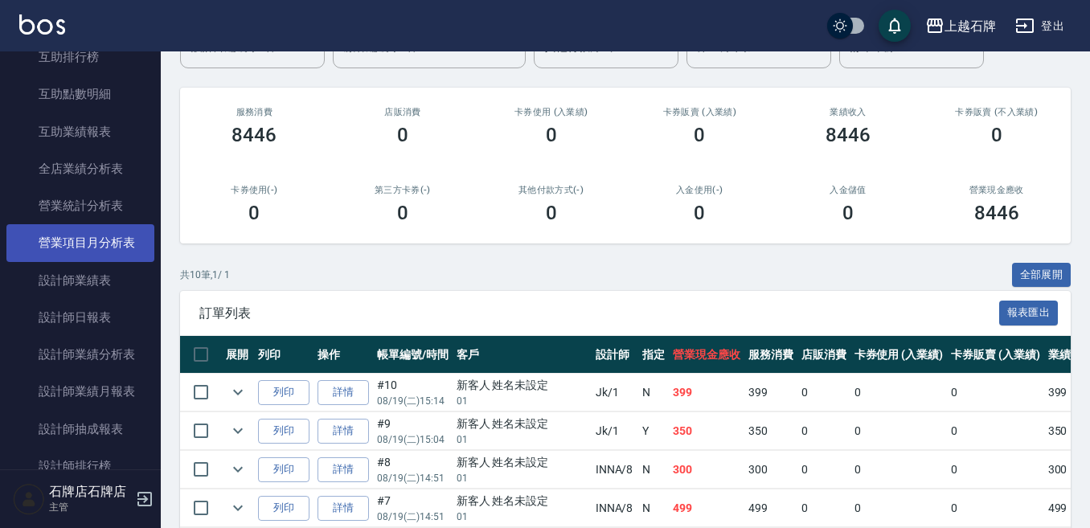
scroll to position [724, 0]
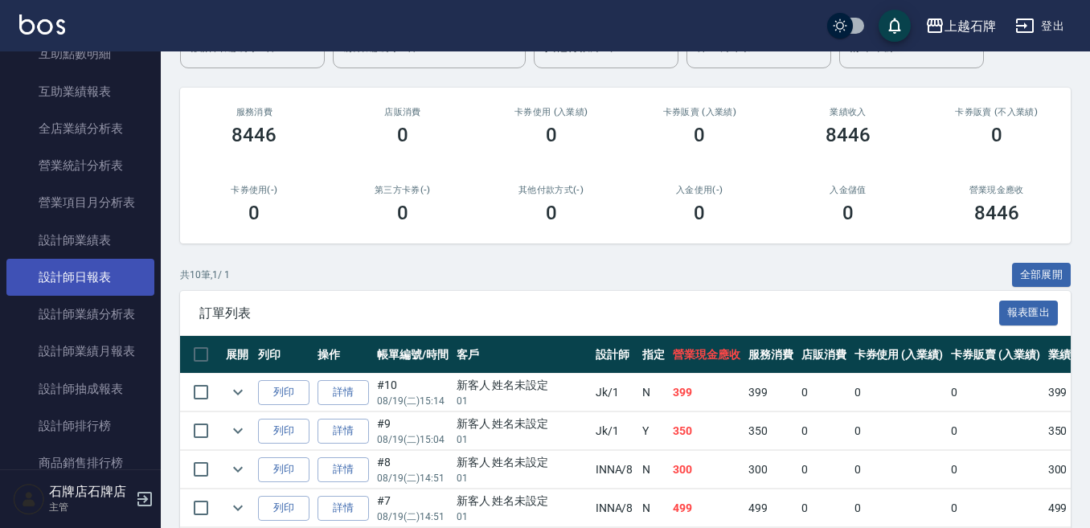
click at [82, 271] on link "設計師日報表" at bounding box center [80, 277] width 148 height 37
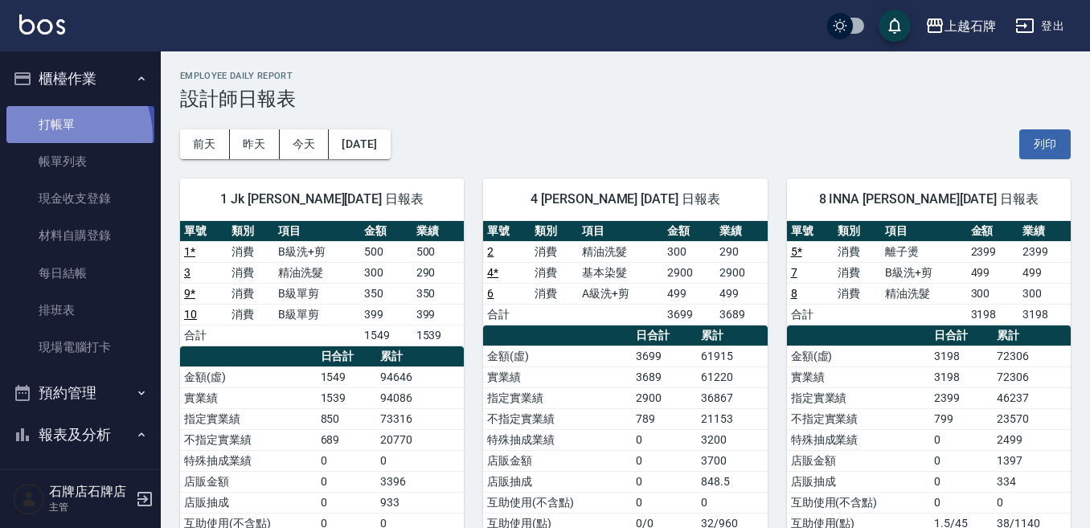
click at [57, 136] on link "打帳單" at bounding box center [80, 124] width 148 height 37
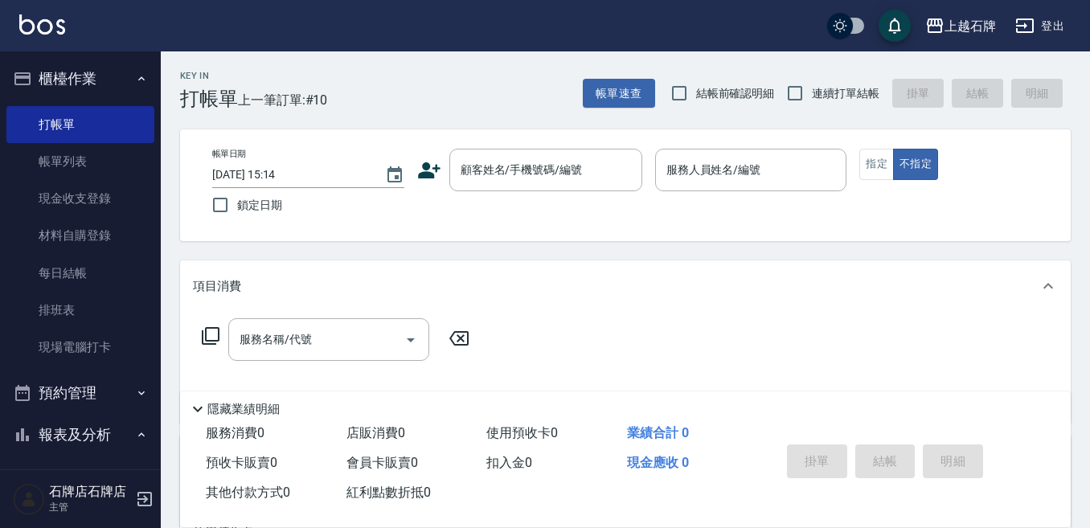
click at [540, 95] on div "Key In 打帳單 上一筆訂單:#10 帳單速查 結帳前確認明細 連續打單結帳 掛單 結帳 明細" at bounding box center [616, 80] width 910 height 59
click at [412, 116] on div "Key In 打帳單 上一筆訂單:#10 帳單速查 結帳前確認明細 連續打單結帳 掛單 結帳 明細 帳單日期 [DATE] 15:14 鎖定日期 顧客姓名/手…" at bounding box center [625, 417] width 929 height 732
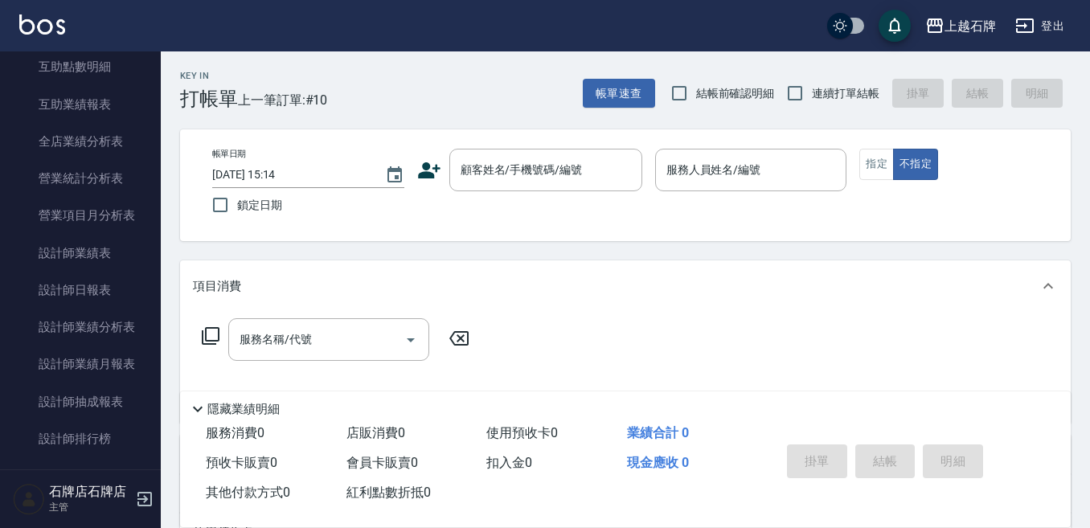
scroll to position [724, 0]
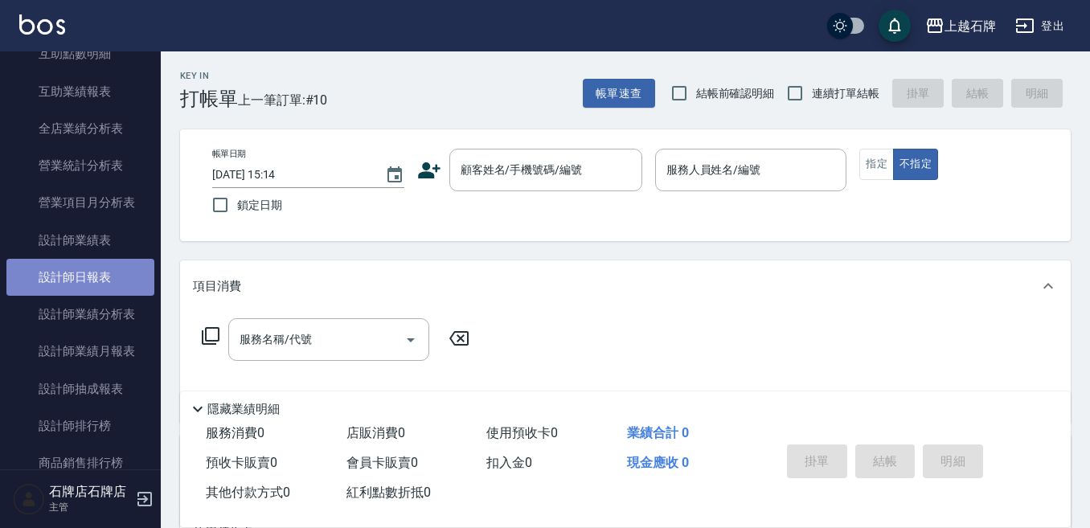
click at [112, 280] on link "設計師日報表" at bounding box center [80, 277] width 148 height 37
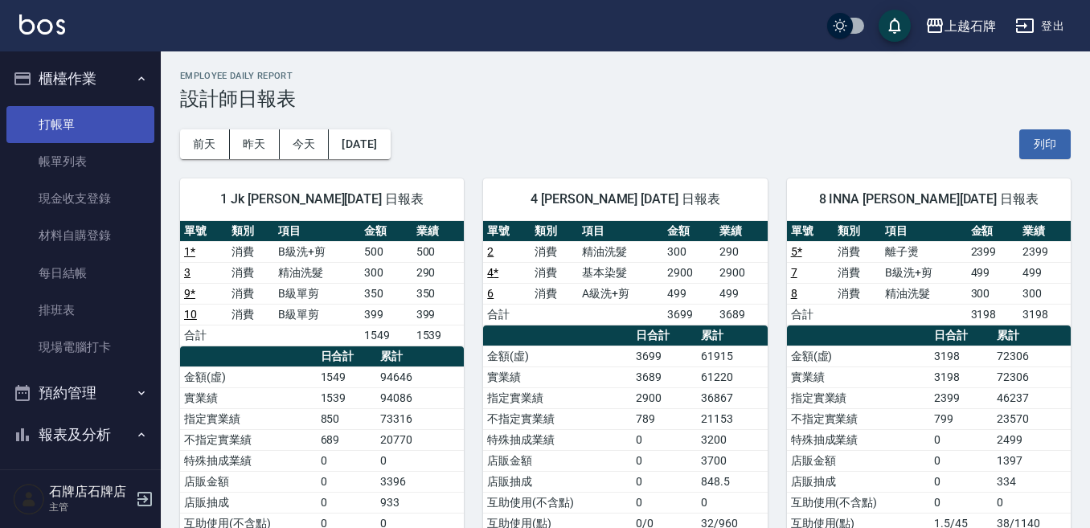
click at [68, 119] on link "打帳單" at bounding box center [80, 124] width 148 height 37
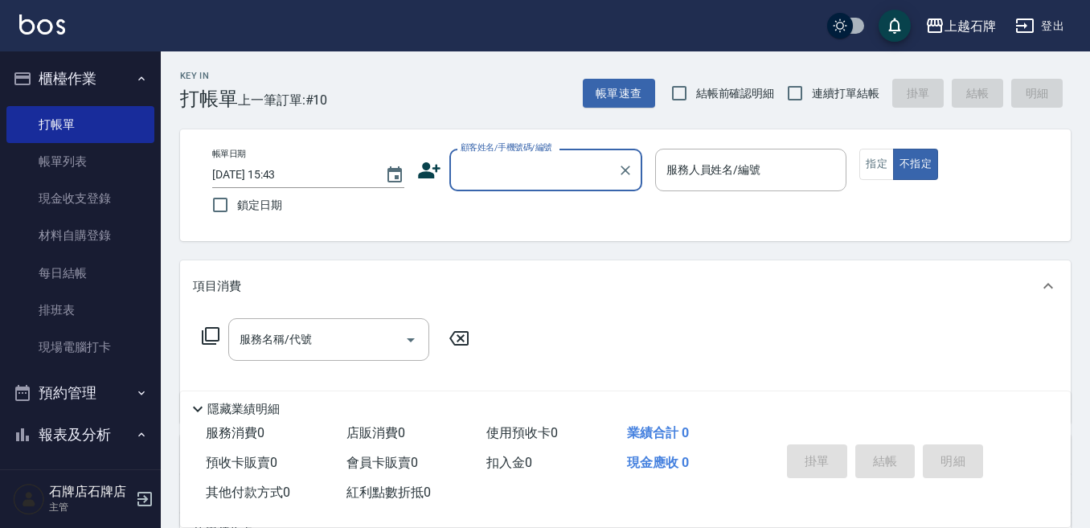
click at [532, 104] on div "Key In 打帳單 上一筆訂單:#10 帳單速查 結帳前確認明細 連續打單結帳 掛單 結帳 明細" at bounding box center [616, 80] width 910 height 59
